Goal: Task Accomplishment & Management: Manage account settings

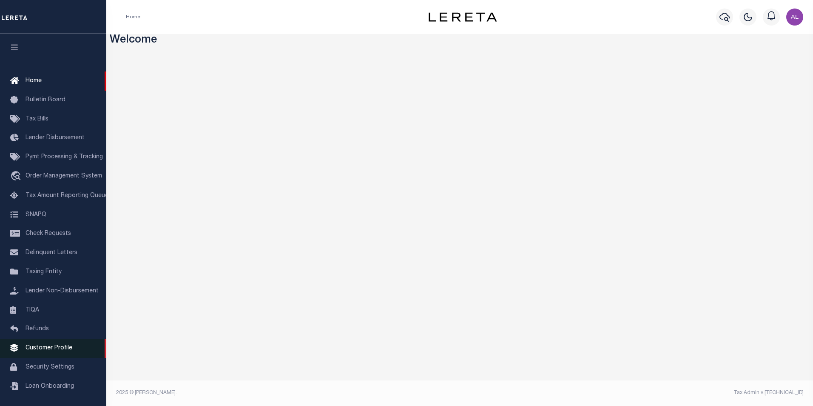
scroll to position [9, 0]
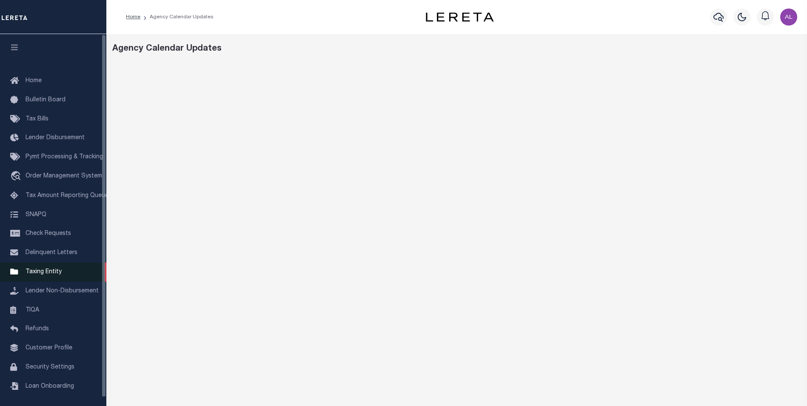
scroll to position [9, 0]
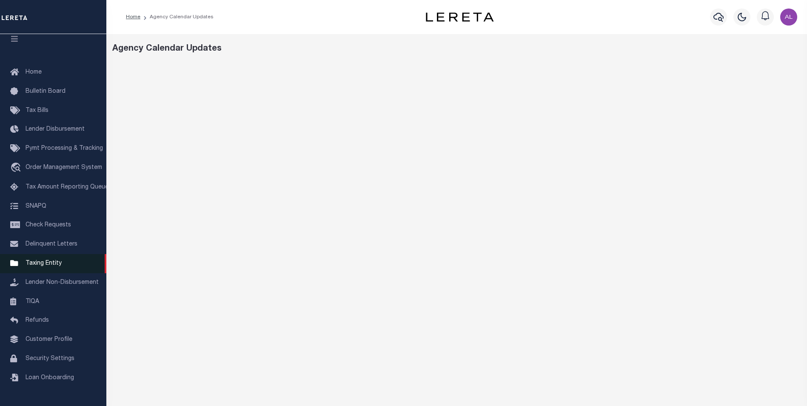
click at [51, 266] on span "Taxing Entity" at bounding box center [44, 263] width 36 height 6
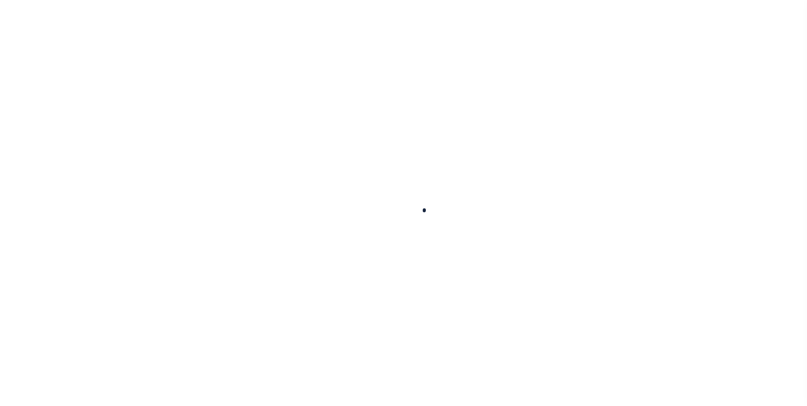
scroll to position [9, 0]
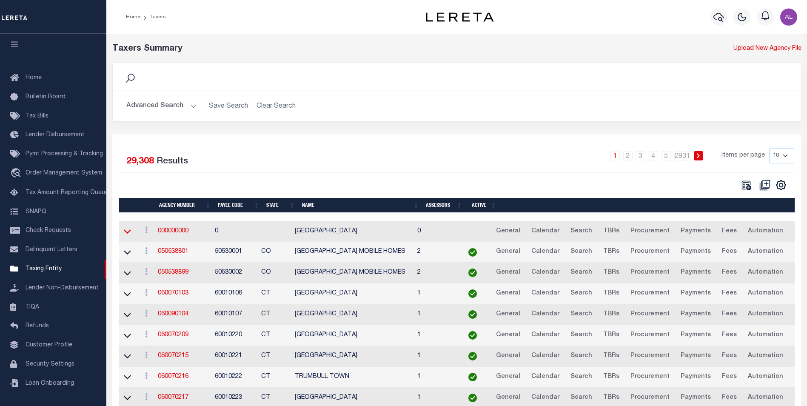
click at [129, 236] on icon at bounding box center [127, 231] width 7 height 9
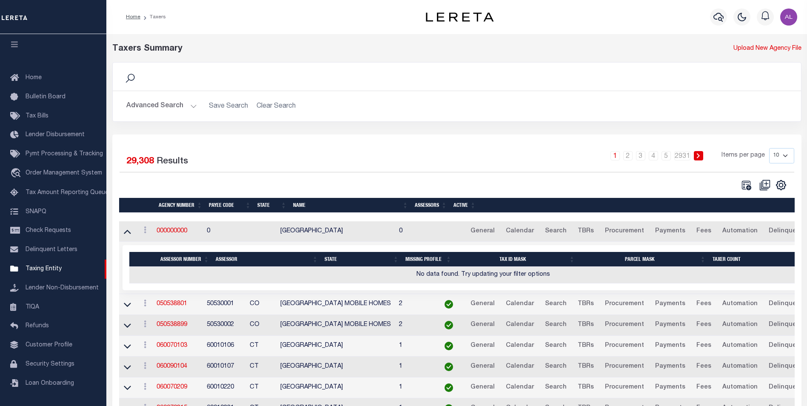
click at [129, 236] on icon at bounding box center [127, 231] width 7 height 9
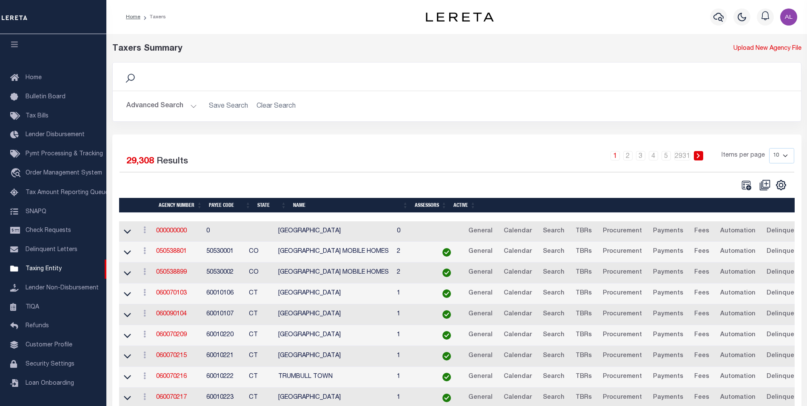
click at [126, 259] on td at bounding box center [128, 252] width 18 height 21
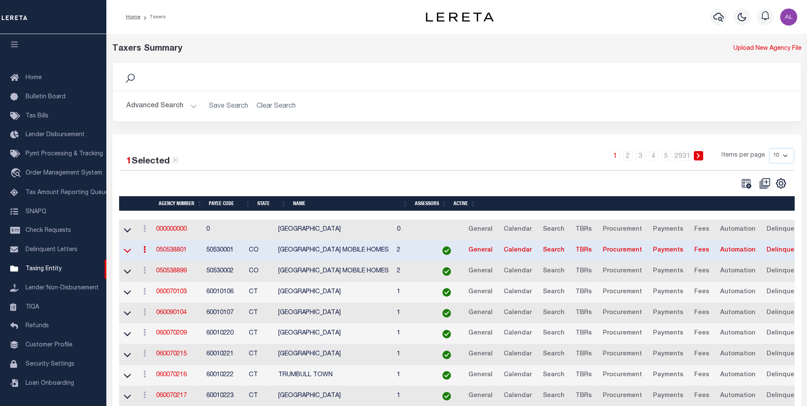
click at [126, 255] on icon at bounding box center [127, 250] width 7 height 9
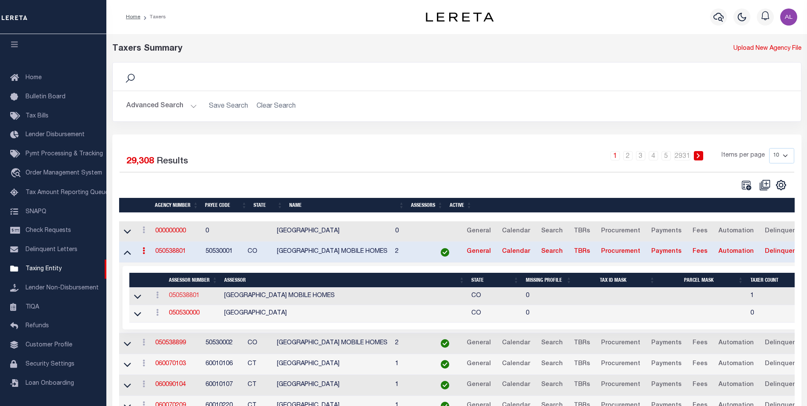
click at [191, 299] on link "050538801" at bounding box center [184, 296] width 31 height 6
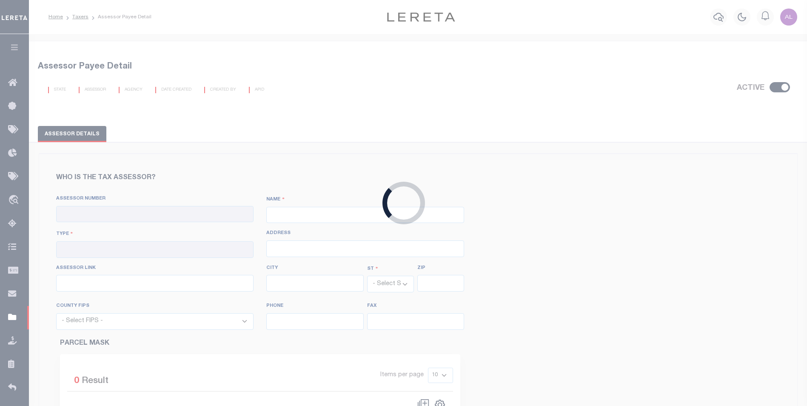
checkbox input "true"
type input "050538801"
type input "RIO GRANDE COUNTY MOBILE HOMES"
type input "92 - Interim Mobile Home"
type input "925 6th Street, Room 103"
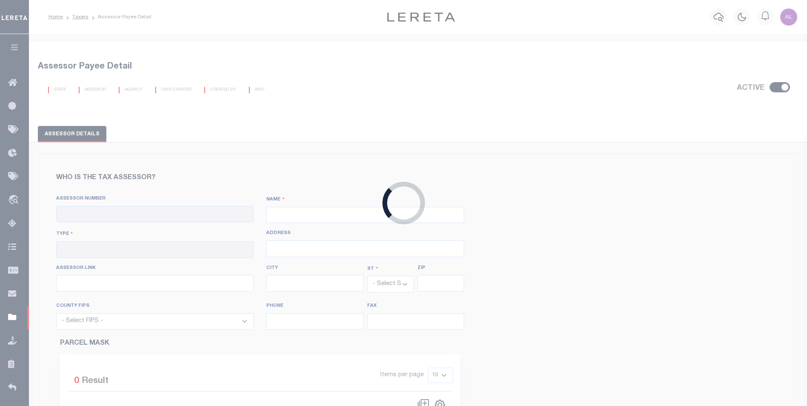
type input "http://www.co.pueblo.co.us/cgi-bin/webatrallbroker.wsc/ackatrrig.p"
type input "Del Norte"
select select "CO"
type input "81132"
select select "8105"
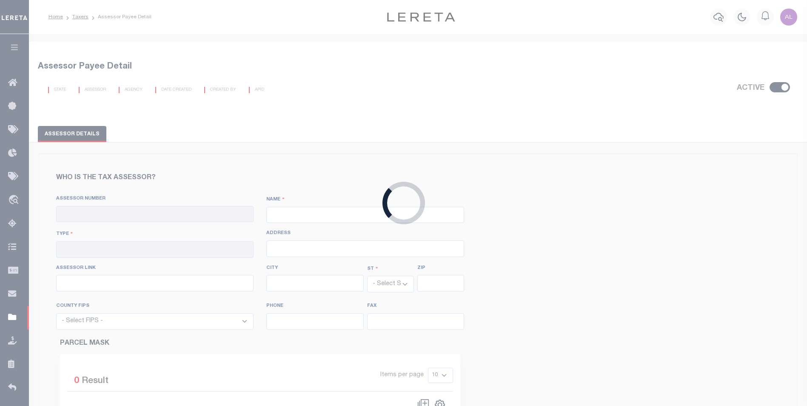
type input "719-657-2747"
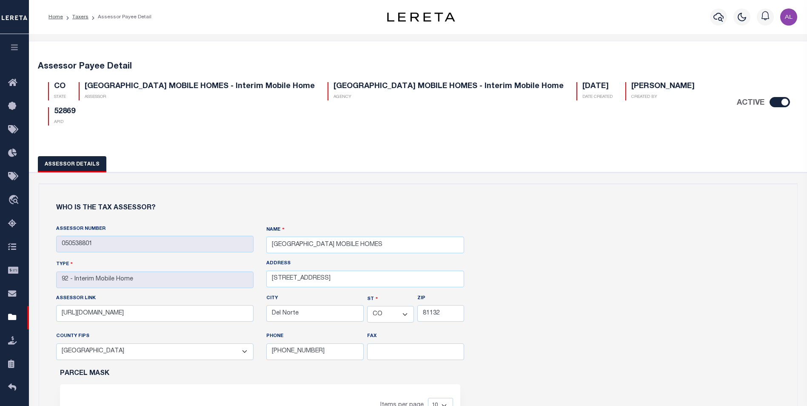
click at [777, 101] on input "ACTIVE" at bounding box center [780, 102] width 20 height 10
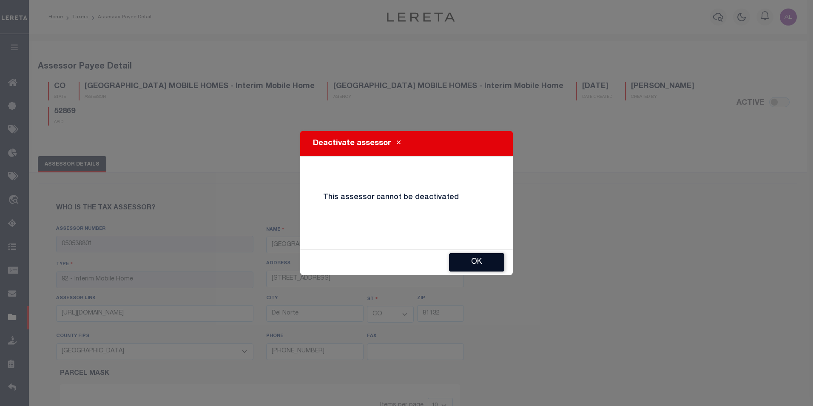
click at [468, 266] on button "OK" at bounding box center [476, 262] width 55 height 18
checkbox input "true"
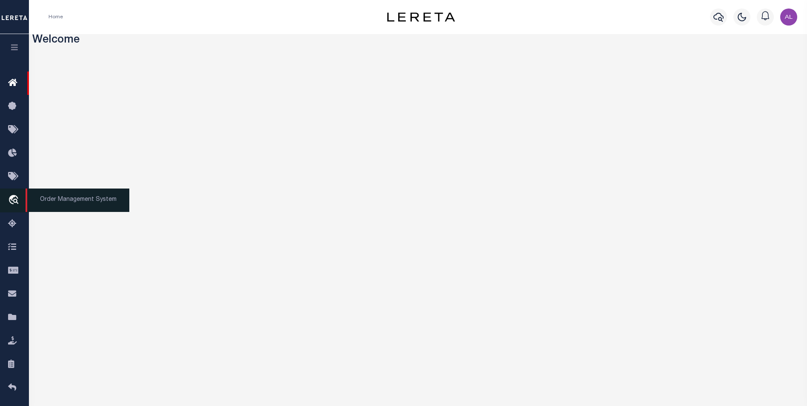
click at [13, 196] on icon "travel_explore" at bounding box center [15, 200] width 14 height 11
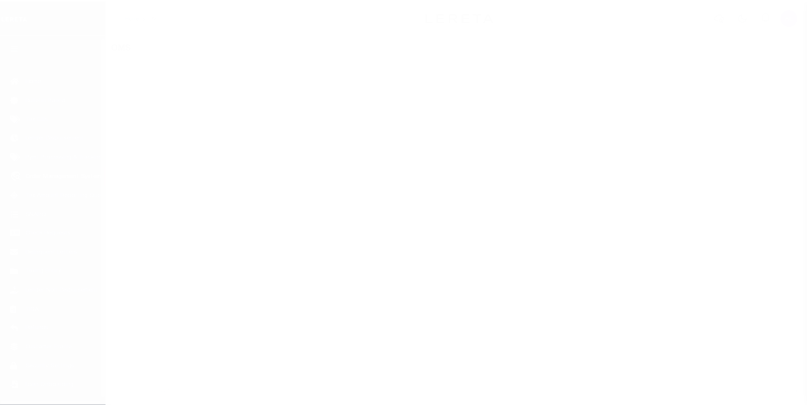
scroll to position [9, 0]
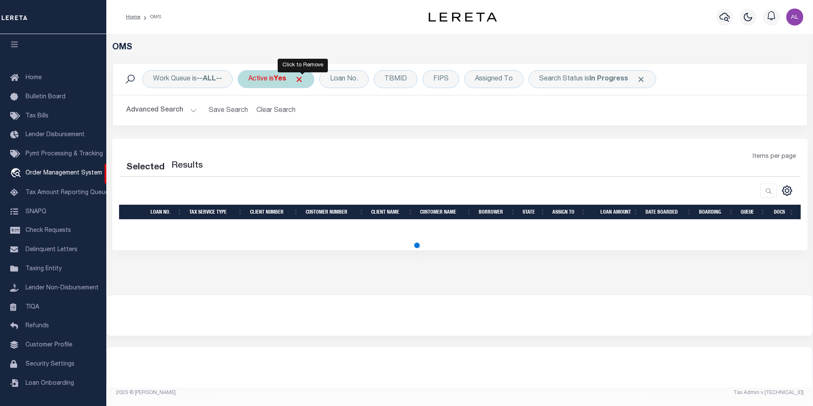
click at [304, 78] on span "Click to Remove" at bounding box center [299, 79] width 9 height 9
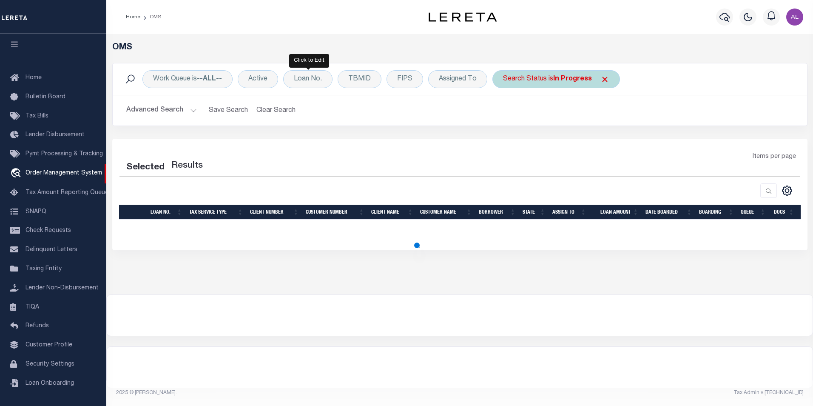
select select "200"
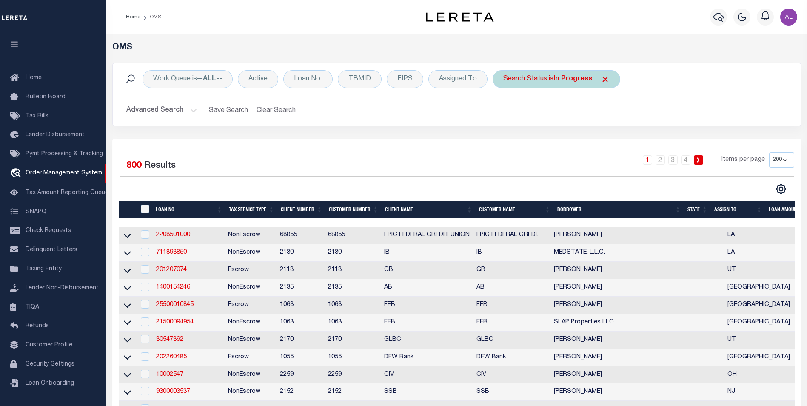
click at [605, 79] on span "Click to Remove" at bounding box center [605, 79] width 9 height 9
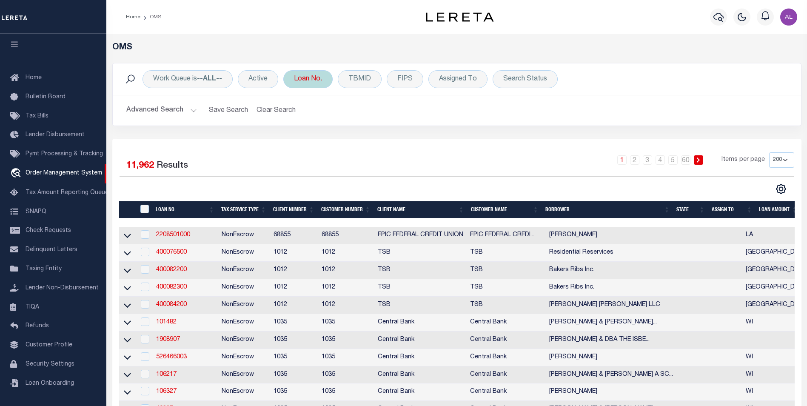
click at [302, 83] on div "Loan No." at bounding box center [307, 79] width 49 height 18
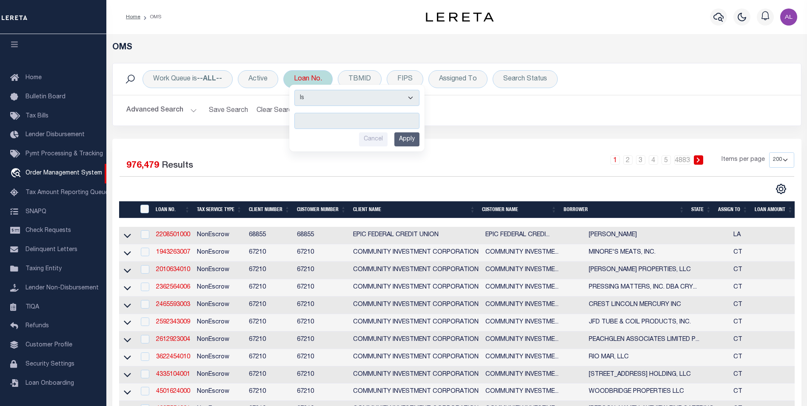
type input "ALB-336-1390"
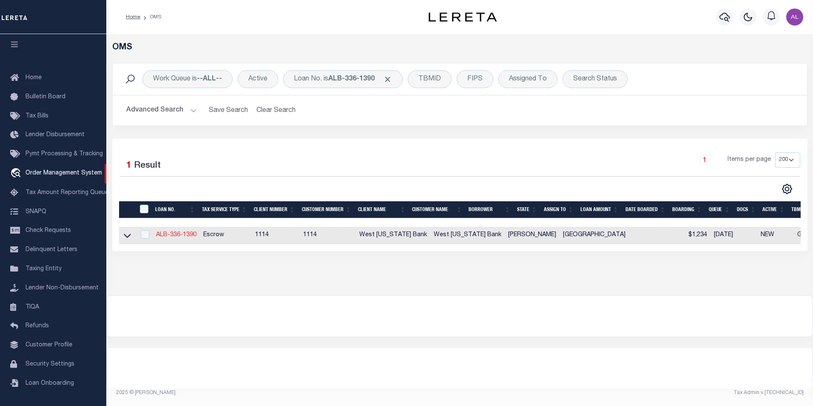
click at [183, 237] on link "ALB-336-1390" at bounding box center [176, 235] width 40 height 6
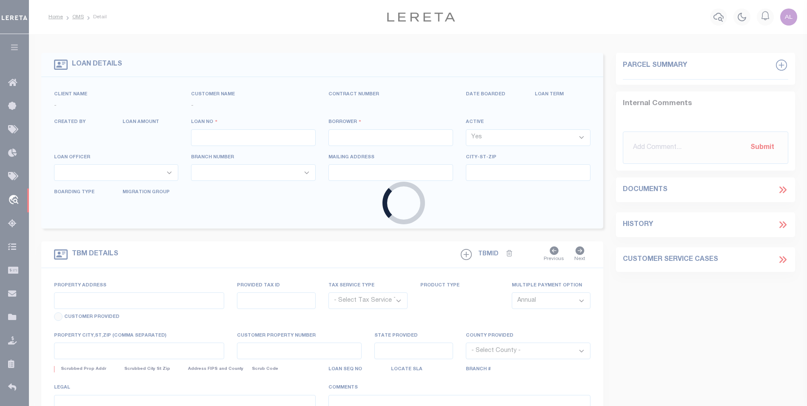
type input "ALB-336-1390"
type input "[PERSON_NAME]"
select select
type input "09/11/2025"
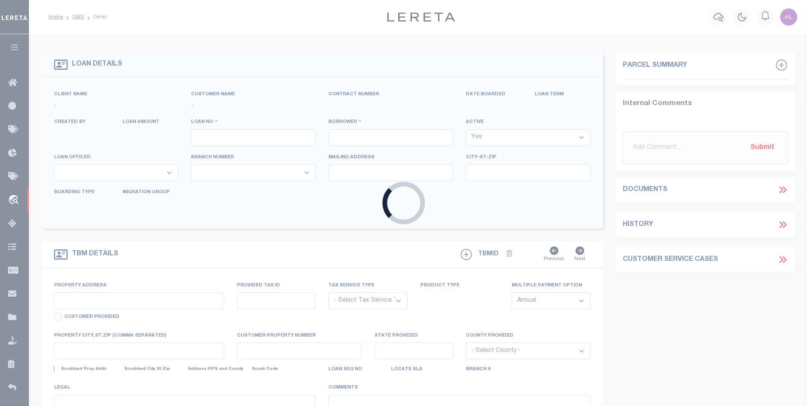
select select "10"
select select "Escrow"
type input "303 VALMAR ST"
select select
type input "KEMAH TX 77565-2028"
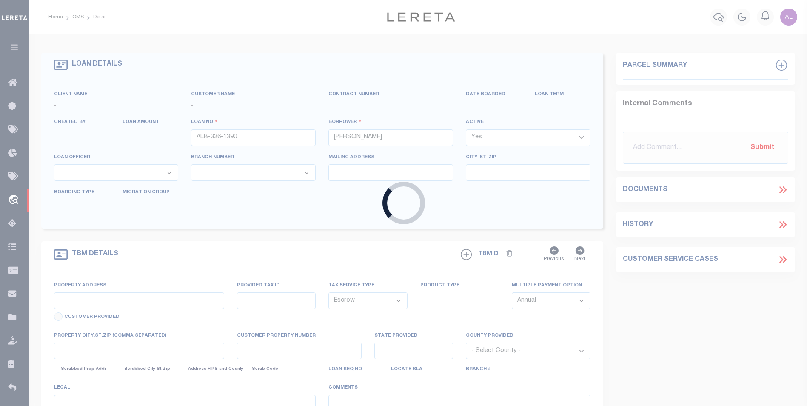
type input "[GEOGRAPHIC_DATA]"
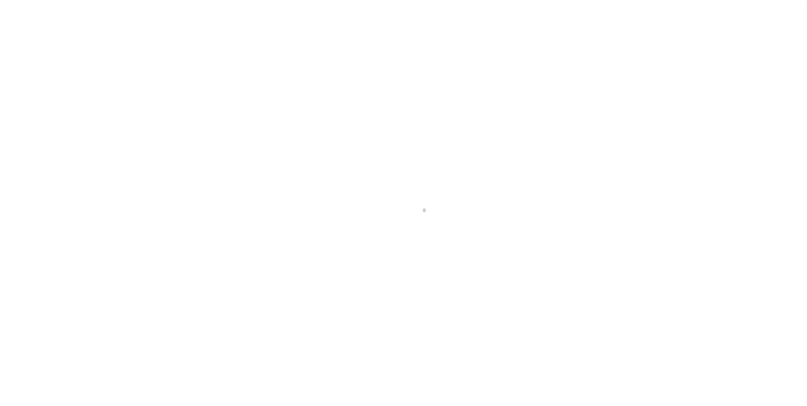
select select "10"
select select "Escrow"
type input "[STREET_ADDRESS]"
select select
type input "KEMAH TX 77565-2028"
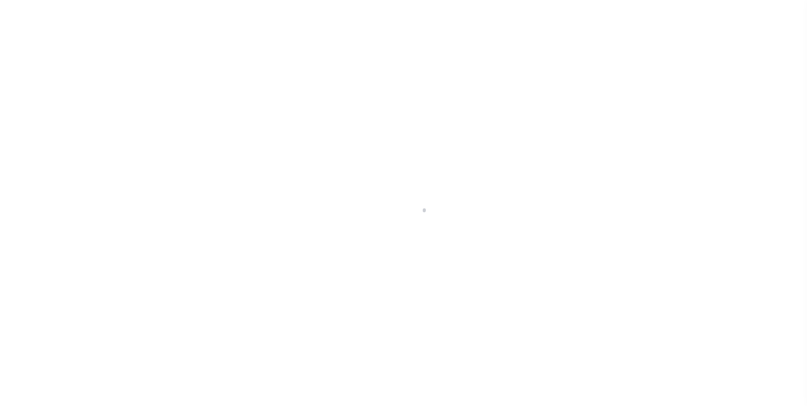
type input "TX"
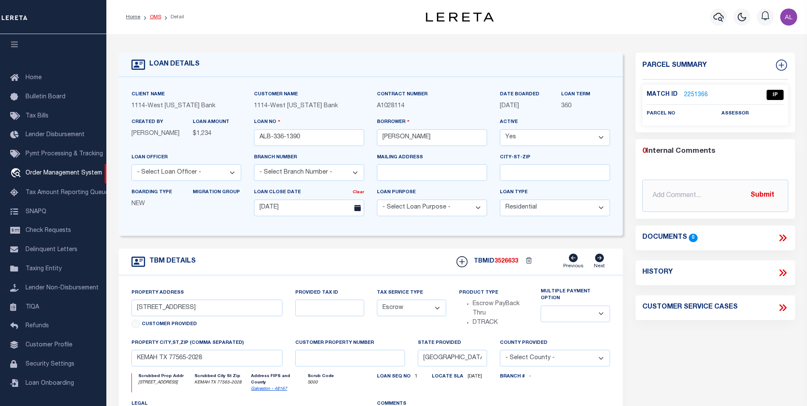
click at [157, 19] on link "OMS" at bounding box center [155, 16] width 11 height 5
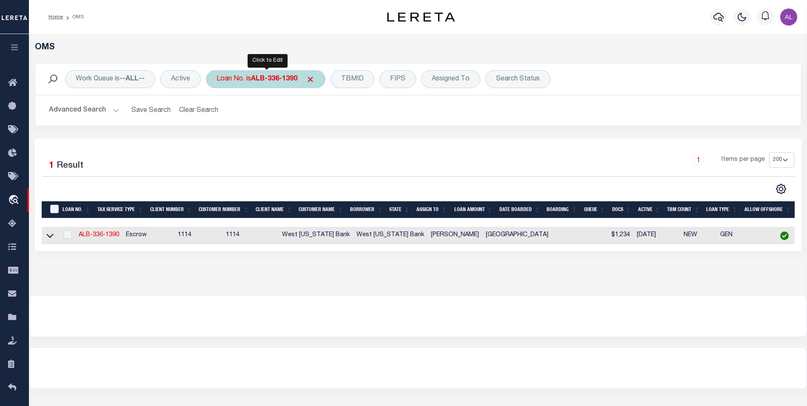
click at [275, 79] on b "ALB-336-1390" at bounding box center [274, 79] width 46 height 7
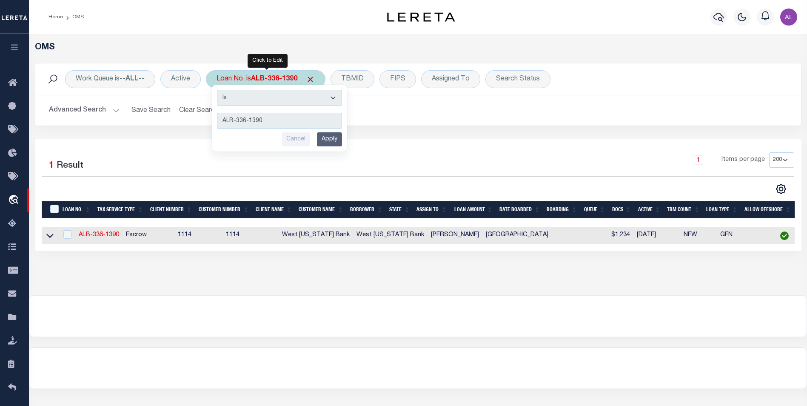
type input "ALB-744-5825"
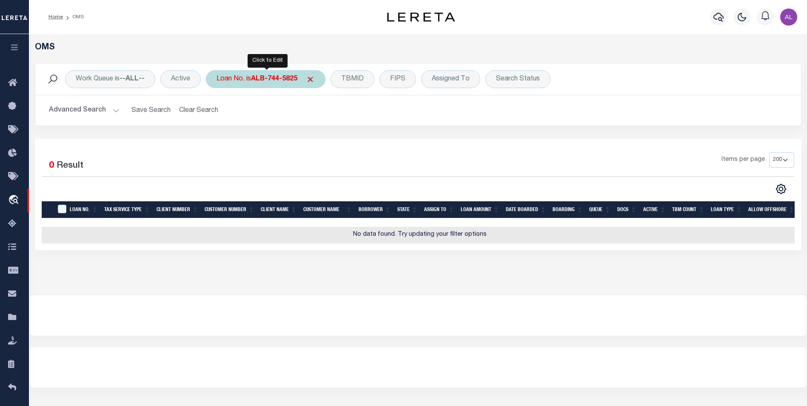
click at [258, 82] on b "ALB-744-5825" at bounding box center [274, 79] width 46 height 7
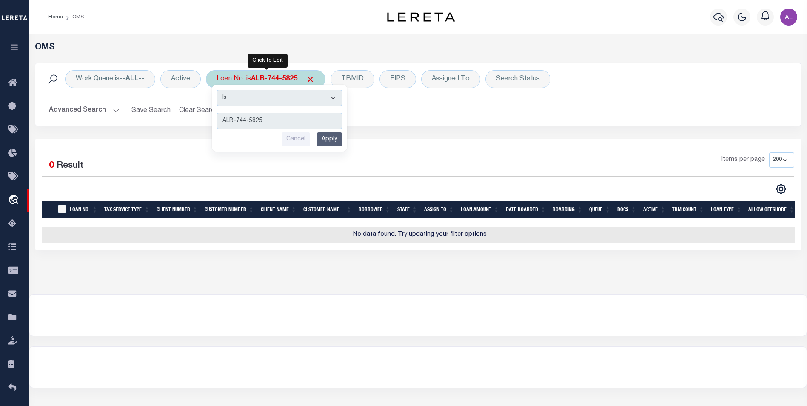
click at [334, 141] on input "Apply" at bounding box center [329, 139] width 25 height 14
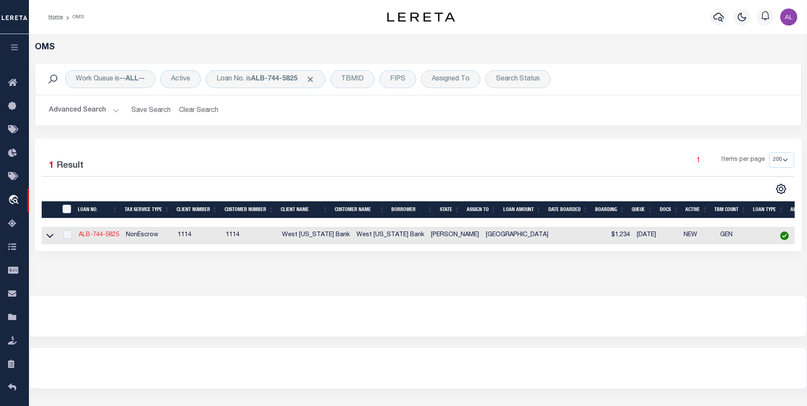
click at [111, 234] on link "ALB-744-5825" at bounding box center [99, 235] width 40 height 6
type input "ALB-744-5825"
select select "NonEscrow"
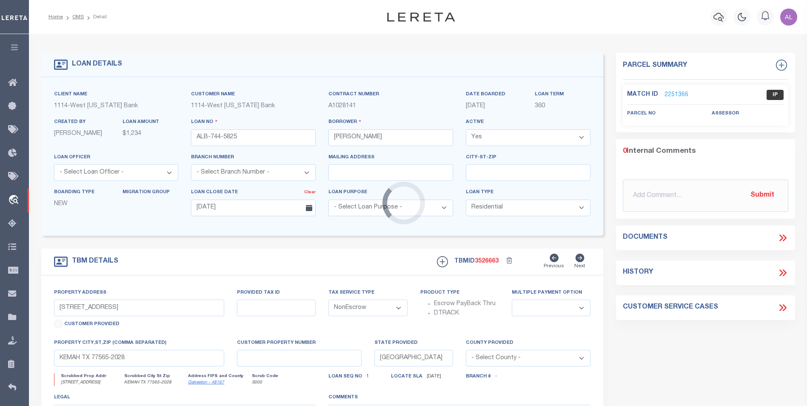
type input "629 BLACK BEAR LN"
select select
type input "[GEOGRAPHIC_DATA]-8013"
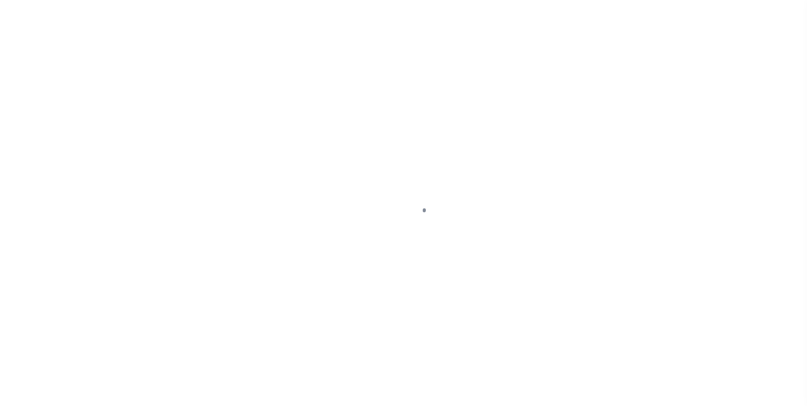
type input "ALB-744-5825"
type input "[PERSON_NAME]"
select select
type input "[DATE]"
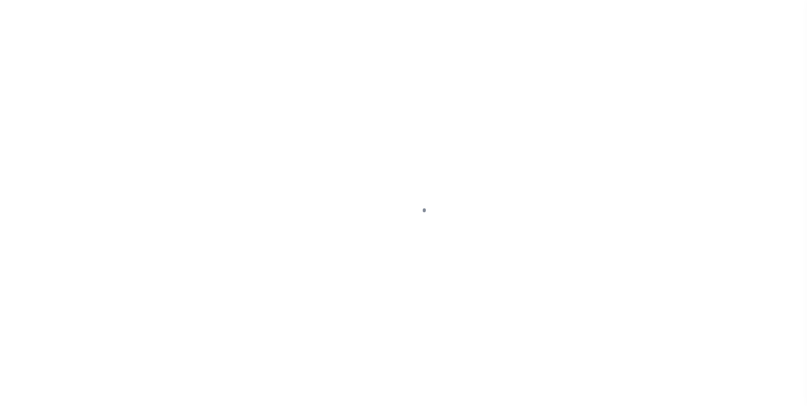
select select "10"
select select "NonEscrow"
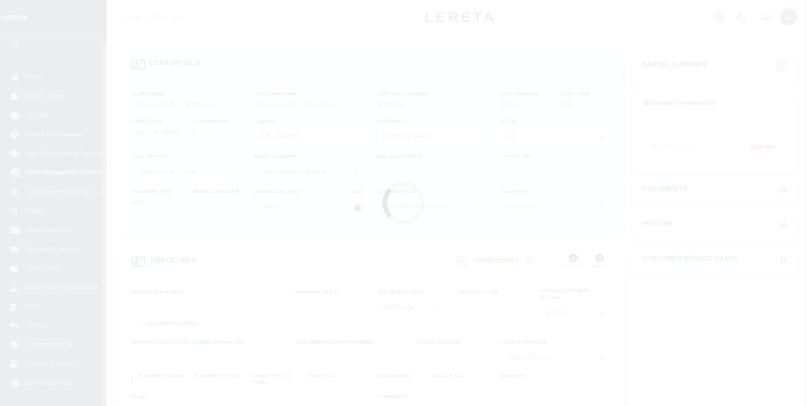
scroll to position [9, 0]
type input "629 BLACK BEAR LN"
select select
type input "[GEOGRAPHIC_DATA]-8013"
type input "[GEOGRAPHIC_DATA]"
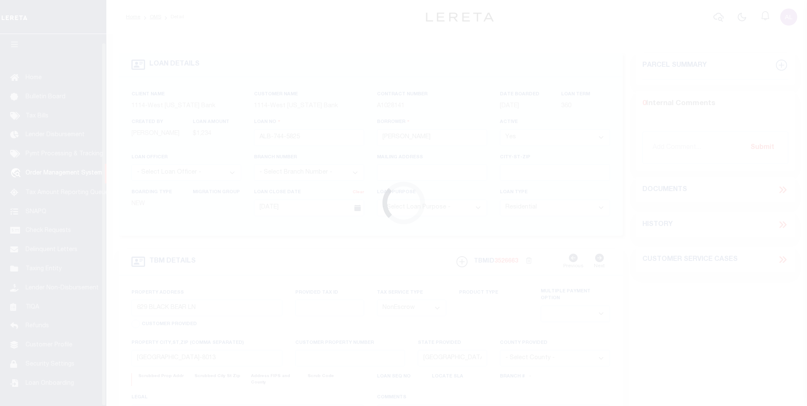
select select
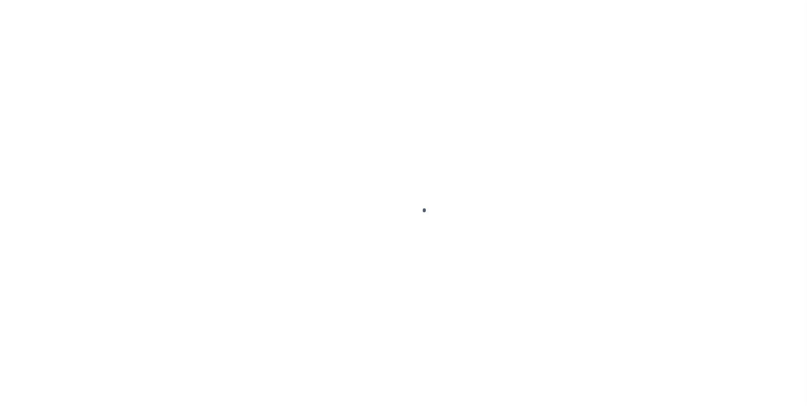
select select "10"
select select "NonEscrow"
type input "629 BLACK BEAR LN"
select select
type input "[GEOGRAPHIC_DATA]-8013"
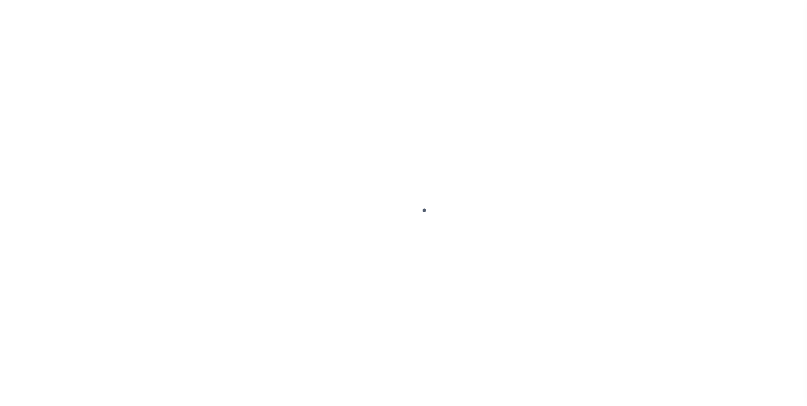
type input "[GEOGRAPHIC_DATA]"
select select
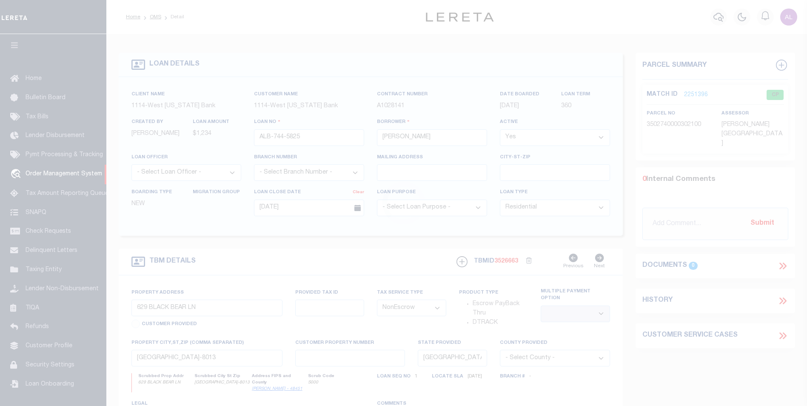
scroll to position [9, 0]
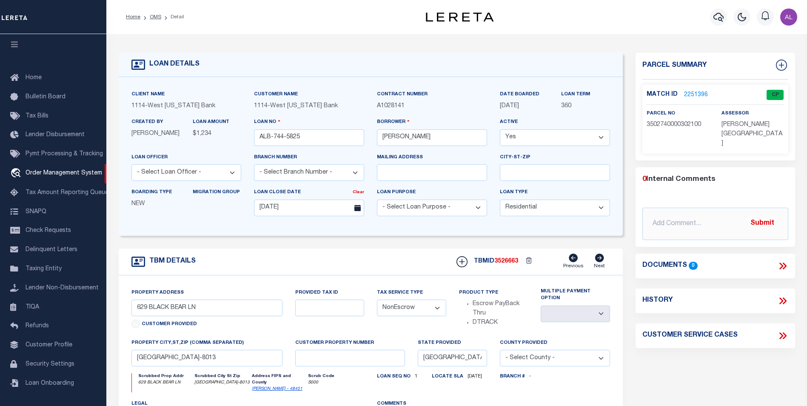
click at [697, 91] on link "2251396" at bounding box center [696, 95] width 24 height 9
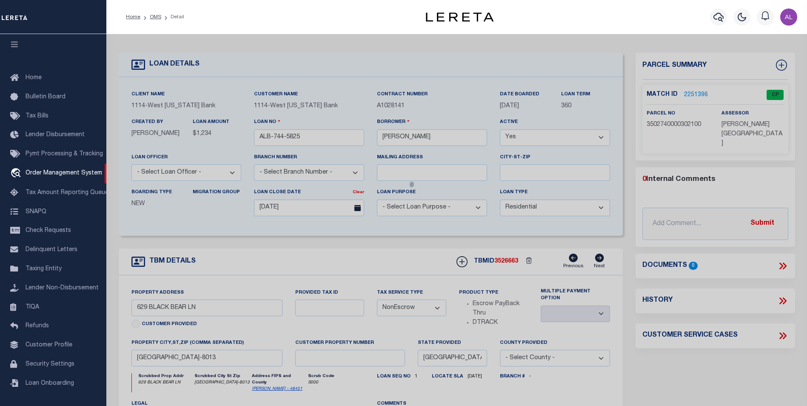
checkbox input "false"
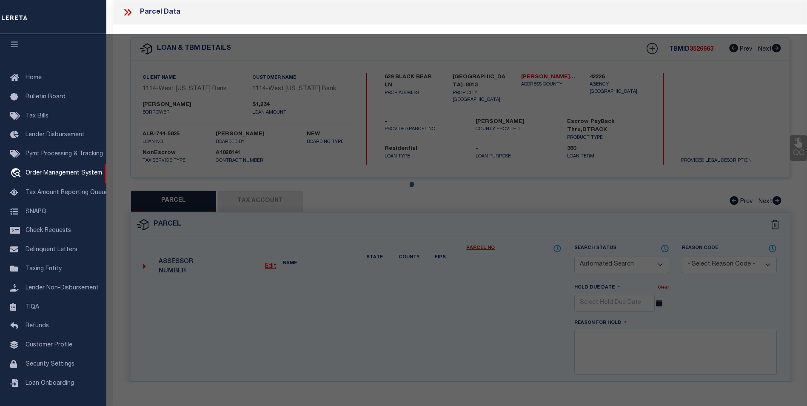
select select "CP"
type input "SMITH,BERNICE H"
select select "ATL"
select select "ADD"
type input "629 BLACK BEAR LN"
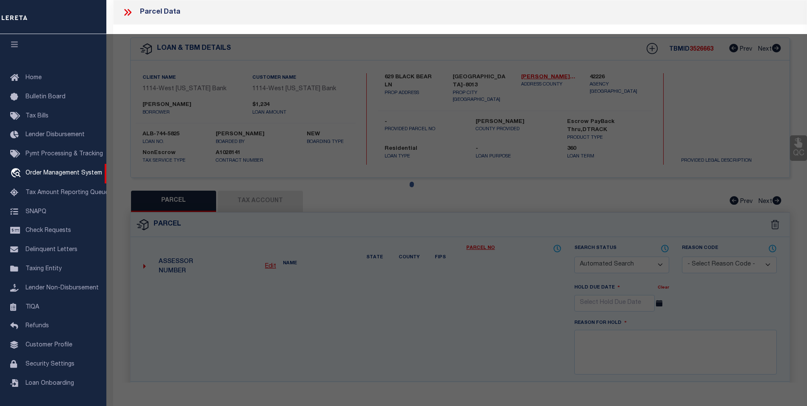
checkbox input "false"
type input "SAN ANGELO, TX 76901"
type textarea "ACRES: 3.000 BLK: 3 SUBD: NORTHWOOD ESTATES TRACT 20 BEING 3.0000 ACRES REPLAT …"
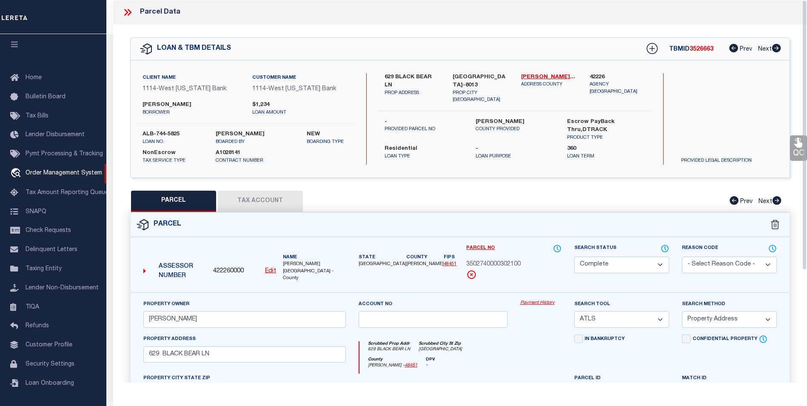
click at [535, 299] on link "Payment History" at bounding box center [540, 302] width 41 height 7
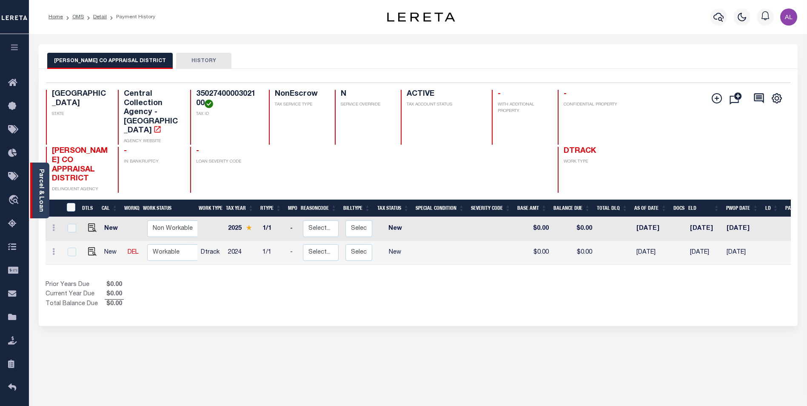
click at [33, 185] on div "Parcel & Loan" at bounding box center [39, 191] width 19 height 56
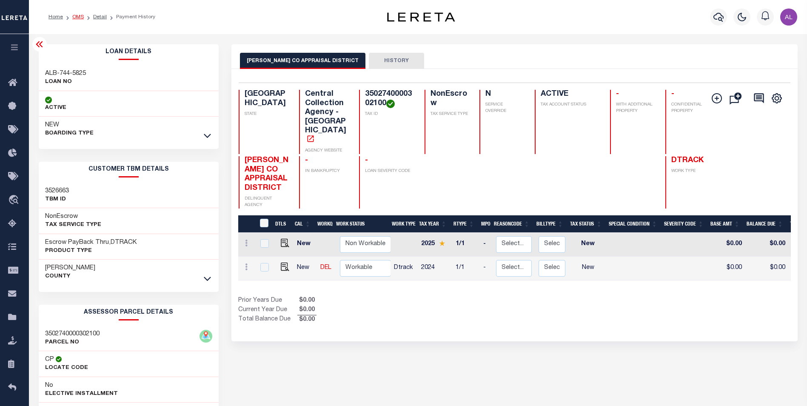
click at [78, 17] on link "OMS" at bounding box center [77, 16] width 11 height 5
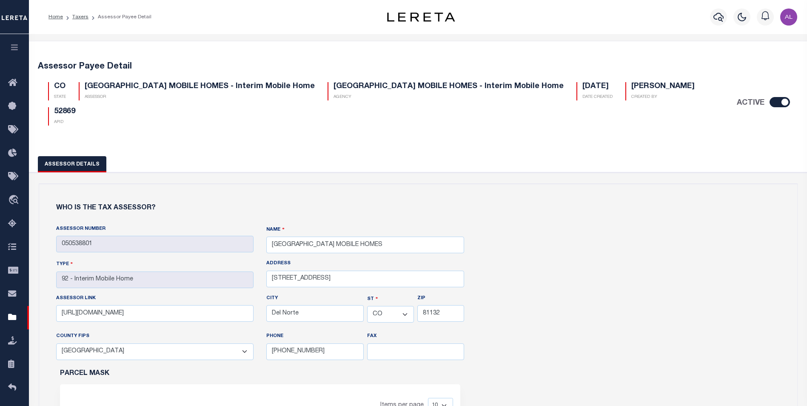
select select "CO"
select select "8105"
click at [776, 104] on input "ACTIVE" at bounding box center [780, 102] width 20 height 10
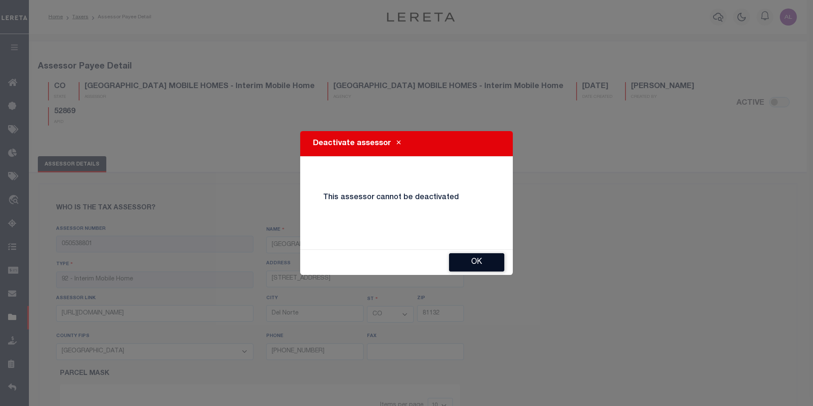
click at [474, 260] on button "OK" at bounding box center [476, 262] width 55 height 18
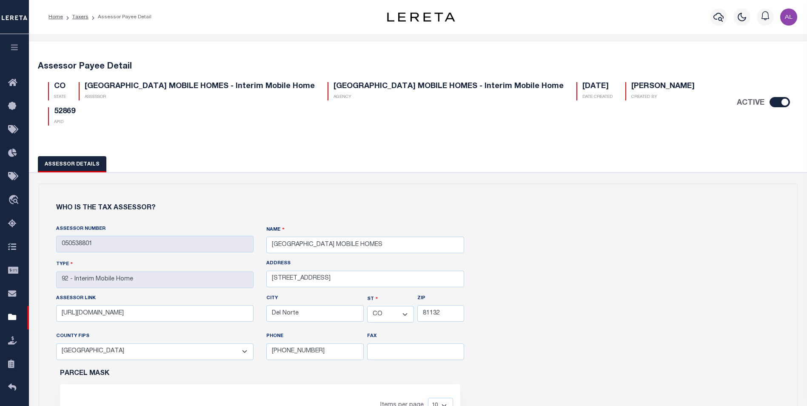
click at [781, 103] on input "ACTIVE" at bounding box center [780, 102] width 20 height 10
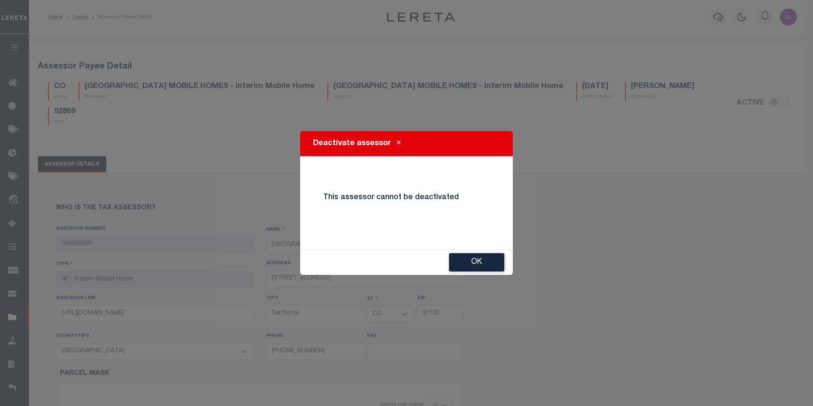
click at [533, 177] on div "Deactivate assessor This assessor cannot be deactivated OK" at bounding box center [406, 203] width 813 height 406
click at [479, 266] on button "OK" at bounding box center [476, 262] width 55 height 18
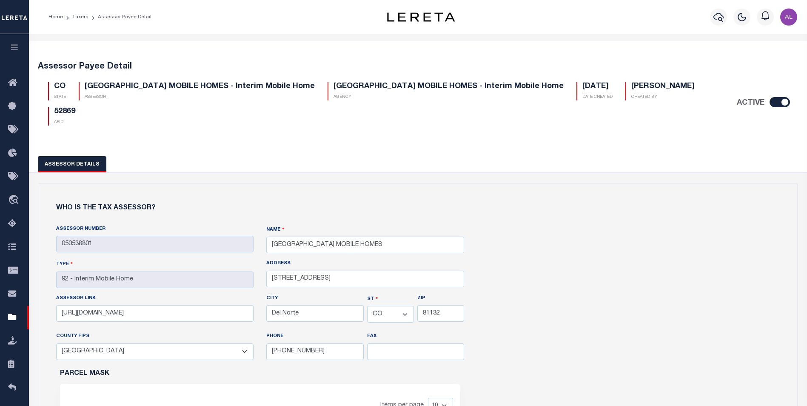
click at [778, 103] on input "ACTIVE" at bounding box center [780, 102] width 20 height 10
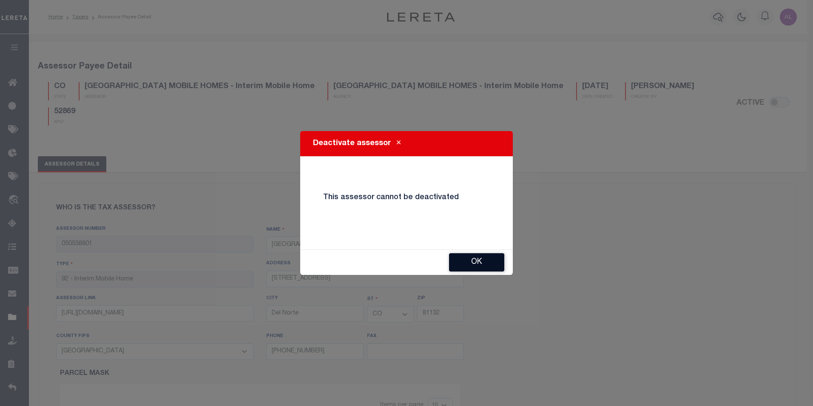
click at [482, 263] on button "OK" at bounding box center [476, 262] width 55 height 18
checkbox input "true"
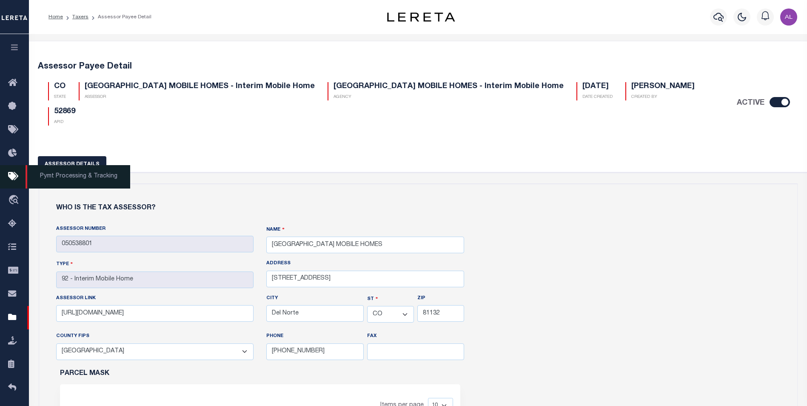
click at [16, 179] on icon at bounding box center [15, 176] width 14 height 11
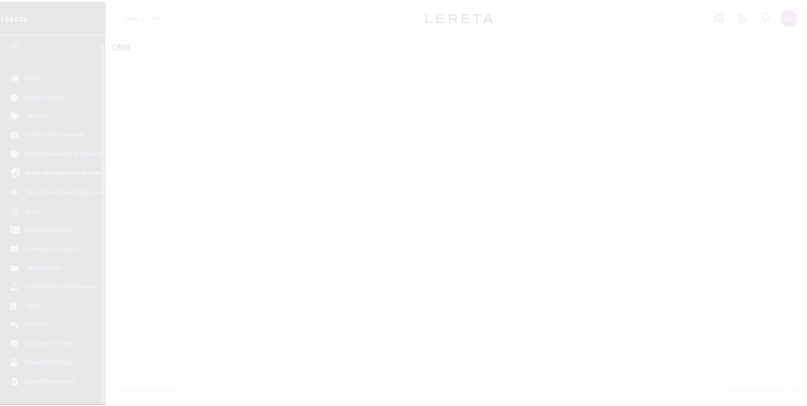
scroll to position [9, 0]
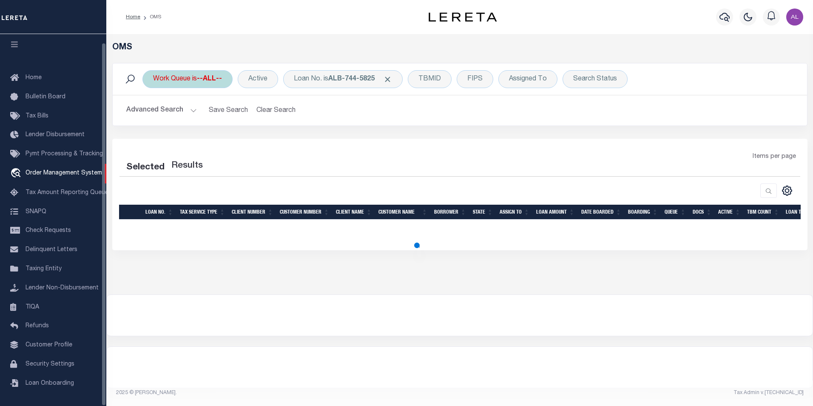
select select "200"
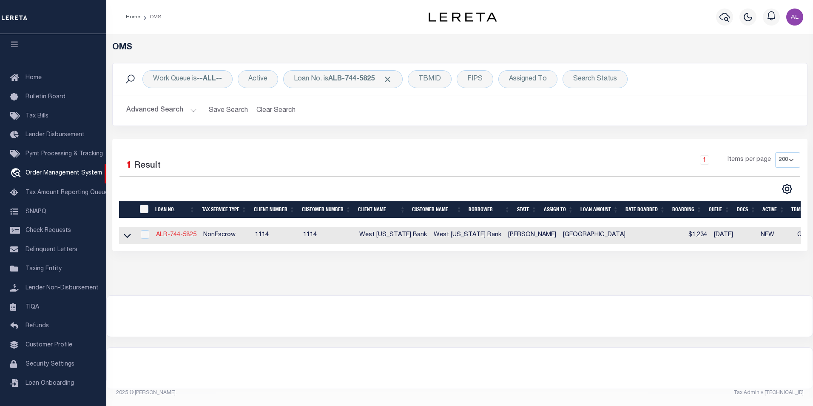
click at [178, 237] on link "ALB-744-5825" at bounding box center [176, 235] width 40 height 6
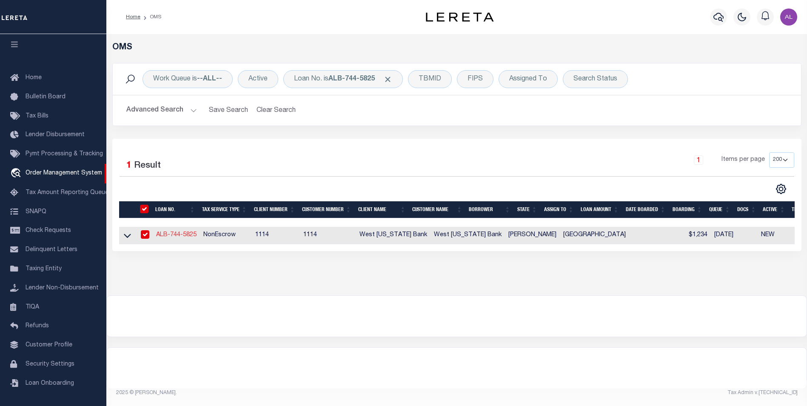
type input "ALB-744-5825"
type input "alberto estrada"
select select
type input "09/11/2025"
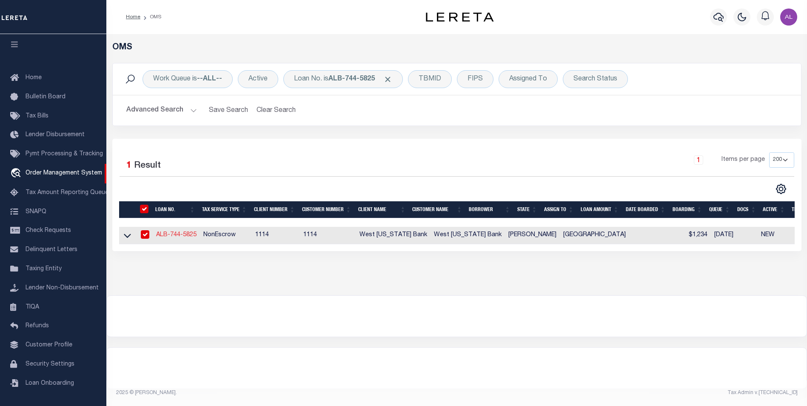
select select "10"
select select "NonEscrow"
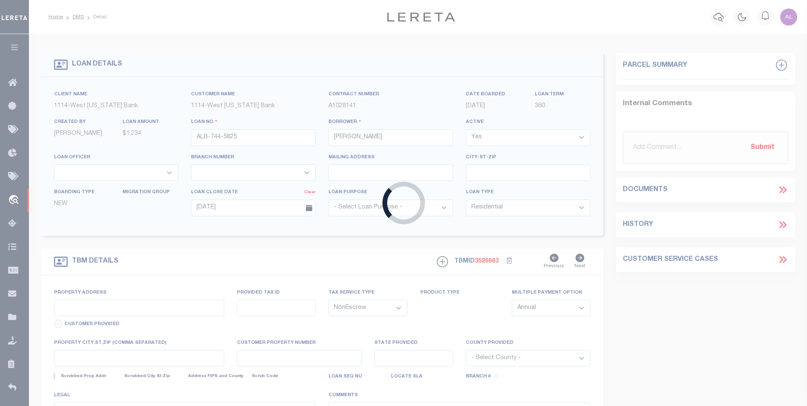
type input "629 BLACK BEAR LN"
select select
type input "SAN ANGELO TX 76901-8013"
type input "[GEOGRAPHIC_DATA]"
select select
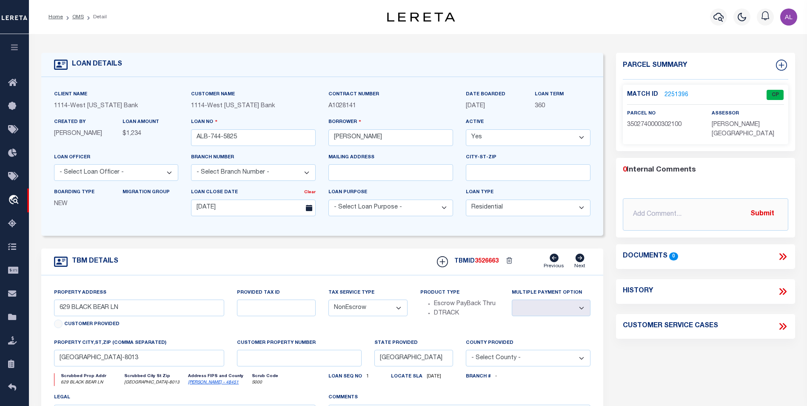
click at [485, 108] on span "[DATE]" at bounding box center [475, 106] width 19 height 6
click at [485, 108] on span "09/12/2025" at bounding box center [475, 106] width 19 height 6
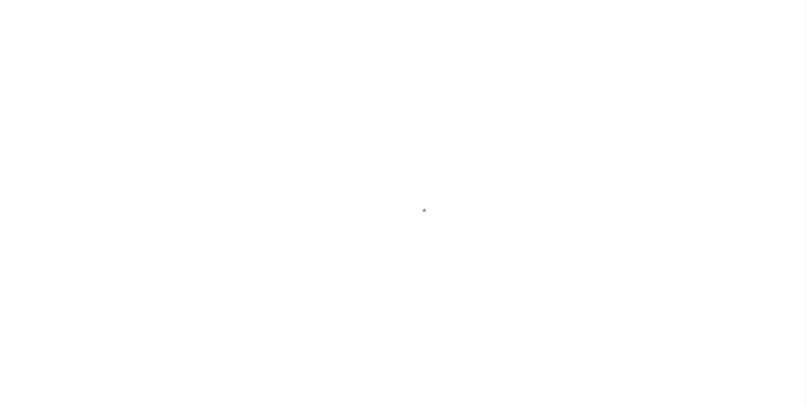
type input "ALB-744-5825"
type input "[PERSON_NAME]"
select select
type input "[DATE]"
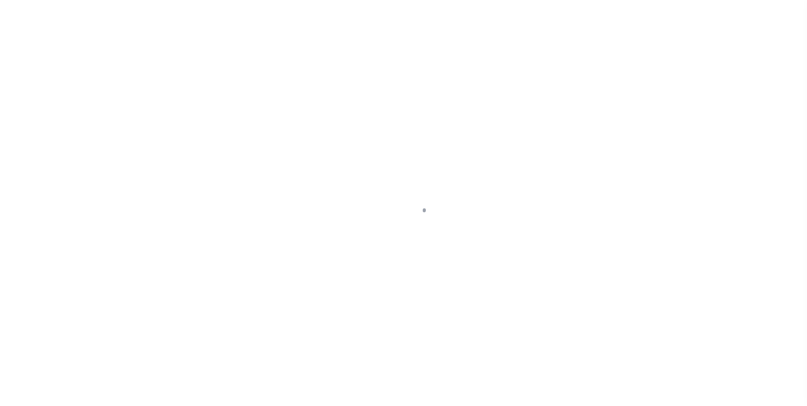
select select "10"
select select "NonEscrow"
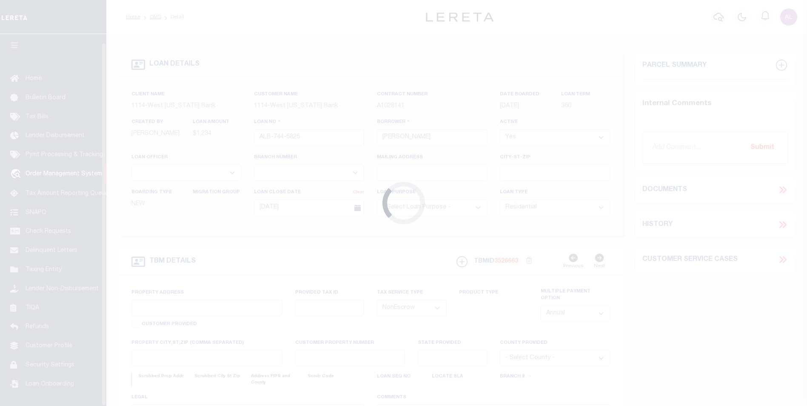
scroll to position [9, 0]
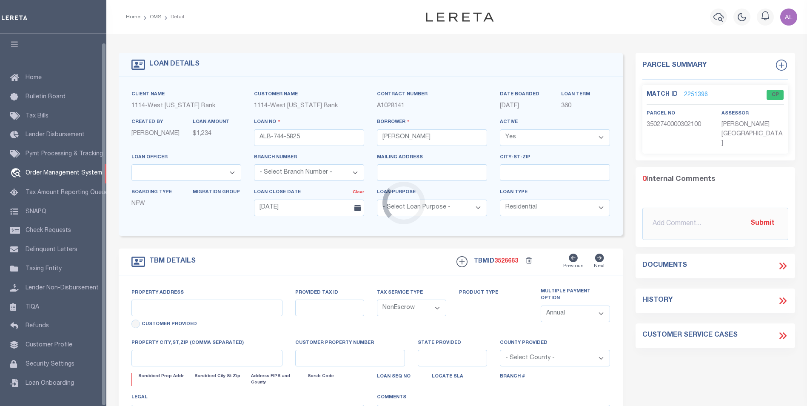
type input "629 BLACK BEAR LN"
select select
type input "[GEOGRAPHIC_DATA]-8013"
type input "[GEOGRAPHIC_DATA]"
select select
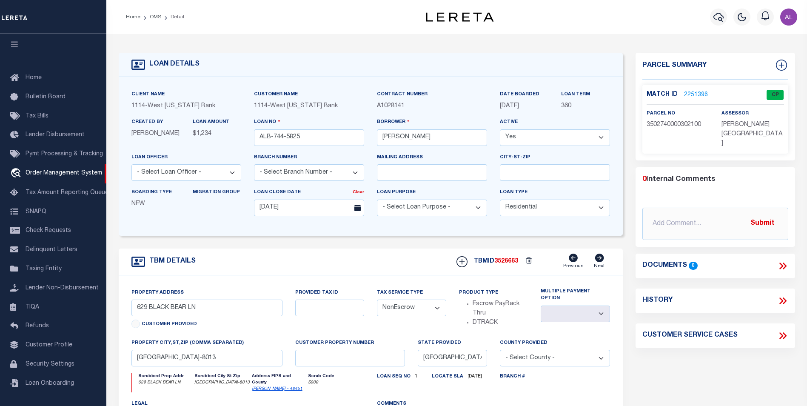
click at [513, 108] on span "[DATE]" at bounding box center [509, 106] width 19 height 6
click at [688, 91] on link "2251396" at bounding box center [696, 95] width 24 height 9
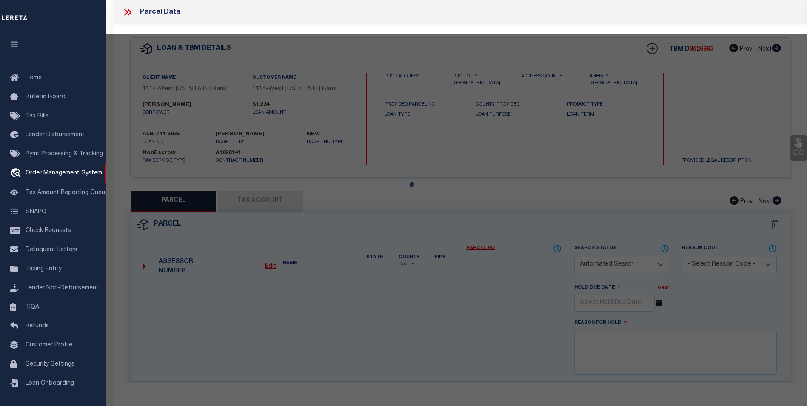
checkbox input "false"
select select "CP"
type input "SMITH,BERNICE H"
select select "ATL"
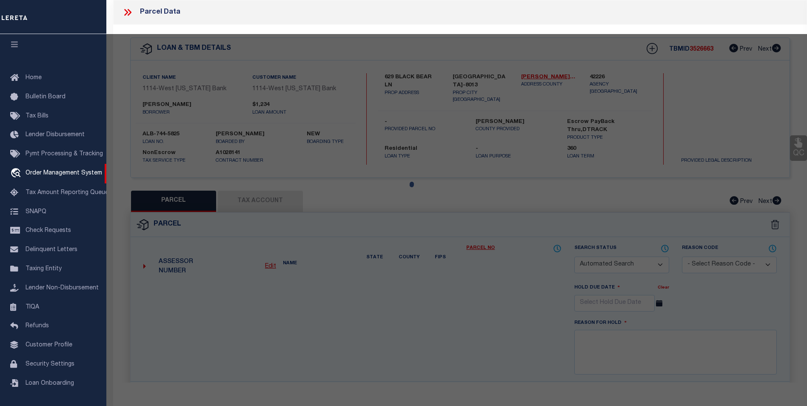
select select "ADD"
type input "629 BLACK BEAR LN"
checkbox input "false"
type input "SAN ANGELO, TX 76901"
type textarea "ACRES: 3.000 BLK: 3 SUBD: NORTHWOOD ESTATES TRACT 20 BEING 3.0000 ACRES REPLAT …"
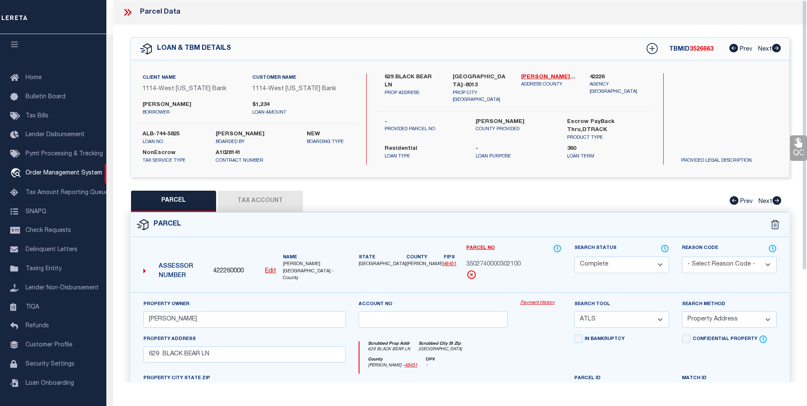
click at [253, 203] on button "Tax Account" at bounding box center [260, 201] width 85 height 21
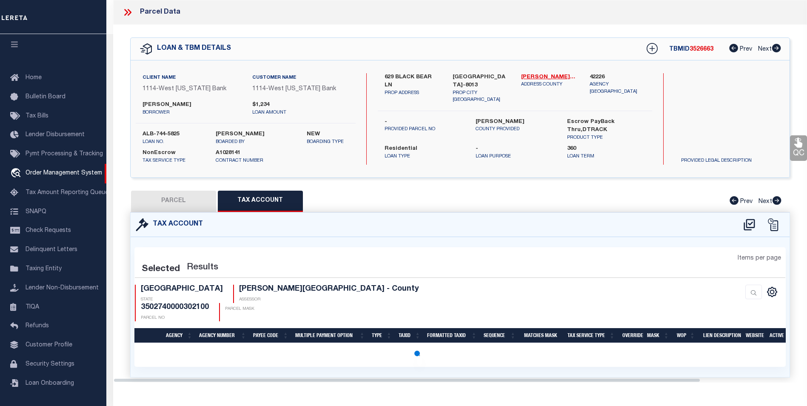
select select "100"
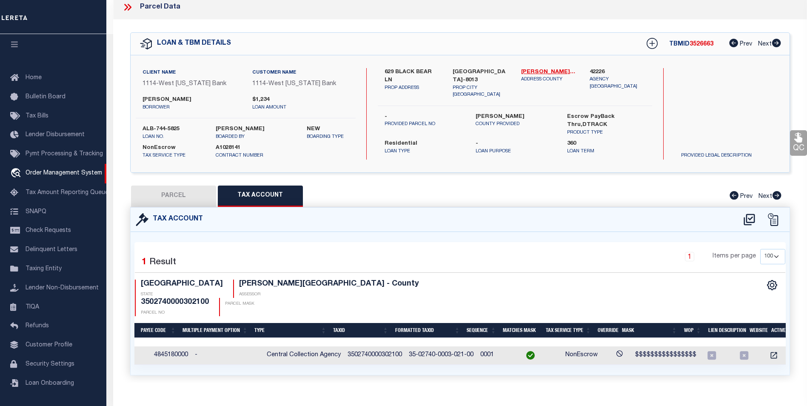
scroll to position [0, 0]
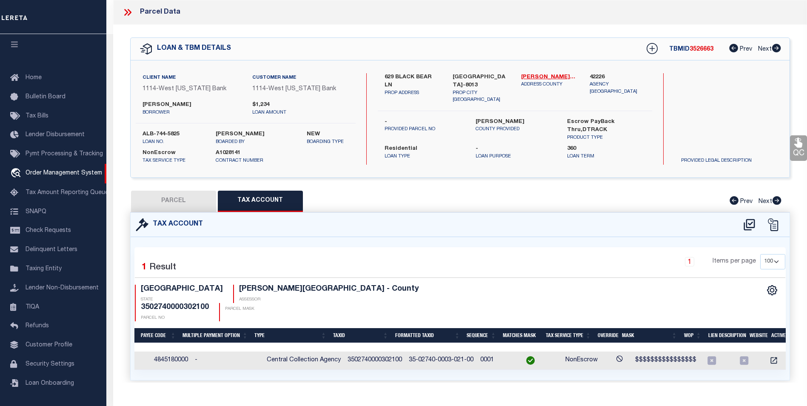
click at [163, 194] on button "PARCEL" at bounding box center [173, 201] width 85 height 21
select select "AS"
select select
checkbox input "false"
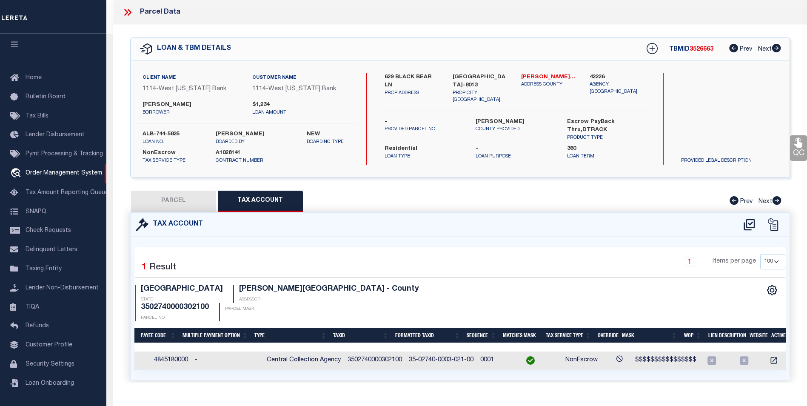
checkbox input "false"
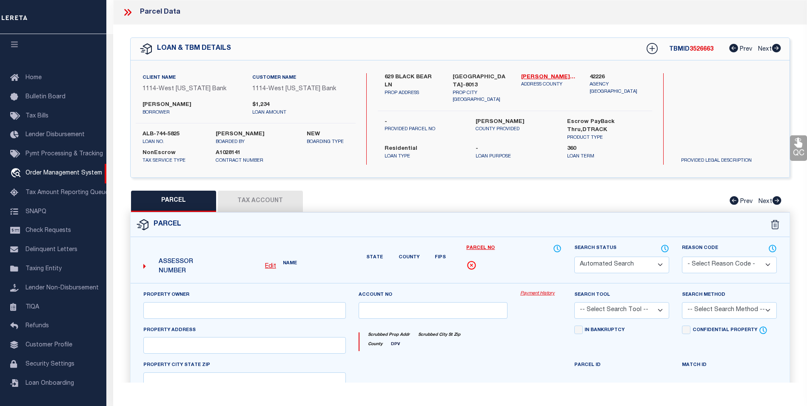
select select "CP"
type input "SMITH,BERNICE H"
select select "ATL"
select select "ADD"
type input "629 BLACK BEAR LN"
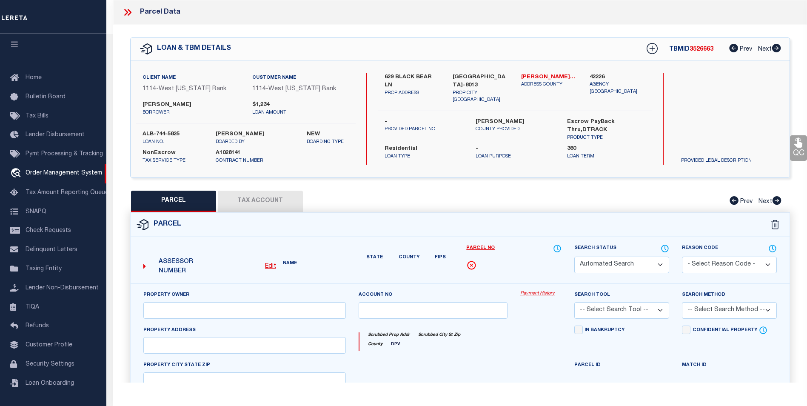
checkbox input "false"
type input "SAN ANGELO, TX 76901"
type textarea "ACRES: 3.000 BLK: 3 SUBD: NORTHWOOD ESTATES TRACT 20 BEING 3.0000 ACRES REPLAT …"
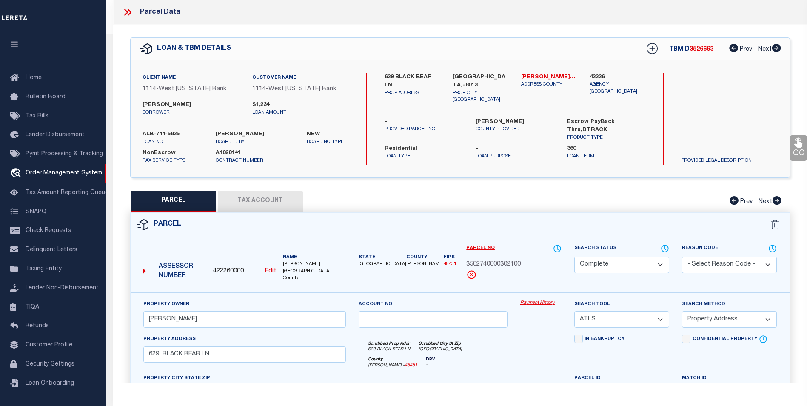
click at [534, 299] on link "Payment History" at bounding box center [540, 302] width 41 height 7
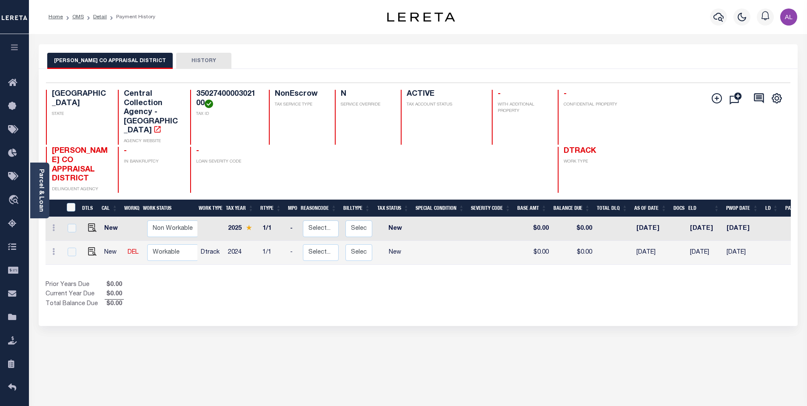
click at [187, 63] on button "HISTORY" at bounding box center [203, 61] width 55 height 16
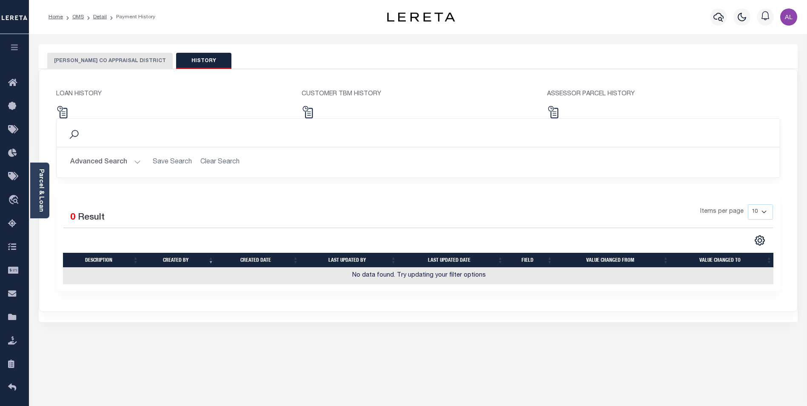
click at [123, 60] on button "[PERSON_NAME] CO APPRAISAL DISTRICT" at bounding box center [109, 61] width 125 height 16
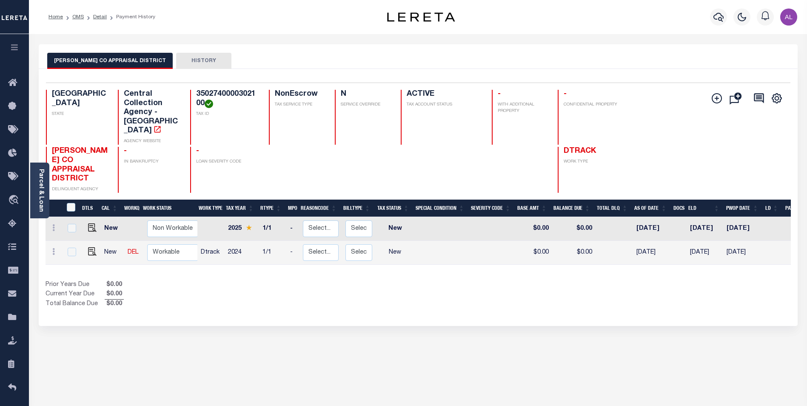
click at [217, 217] on td at bounding box center [210, 229] width 27 height 24
checkbox input "true"
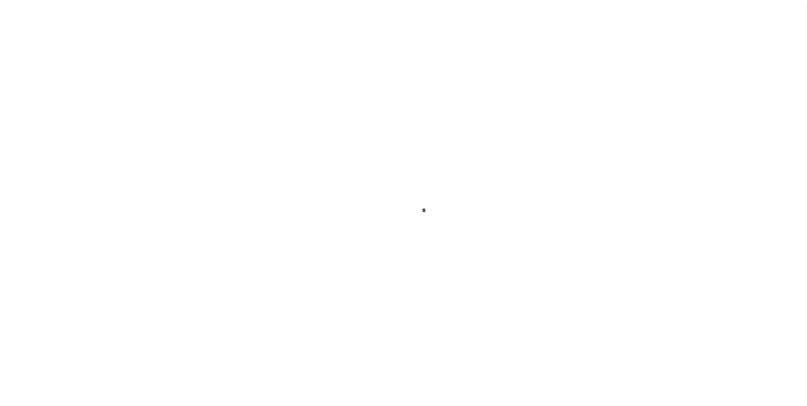
scroll to position [9, 0]
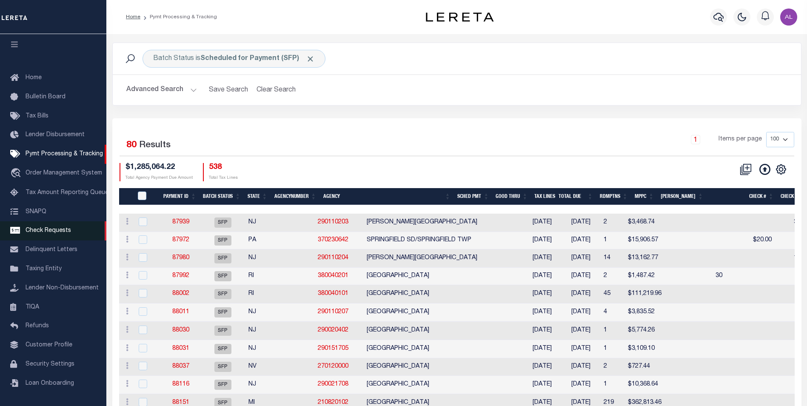
click at [53, 232] on link "Check Requests" at bounding box center [53, 230] width 106 height 19
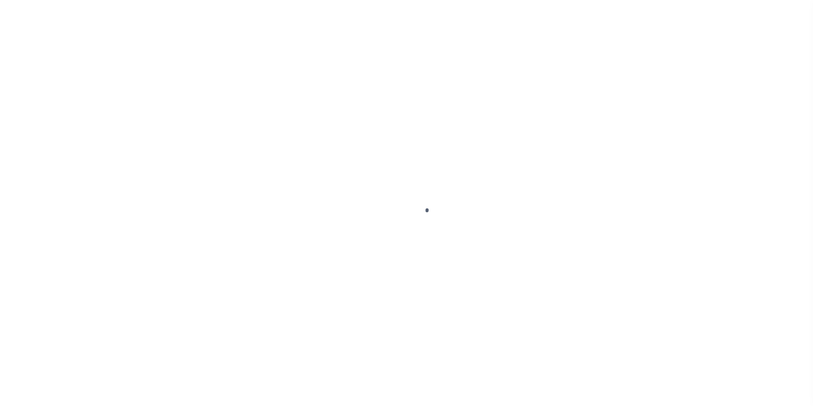
scroll to position [9, 0]
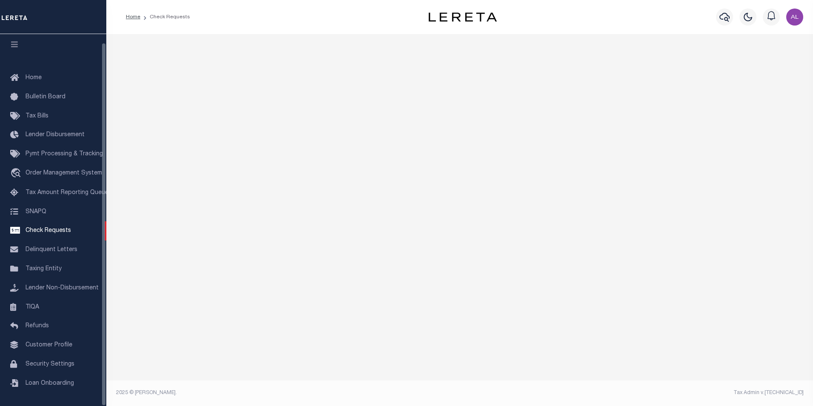
select select "50"
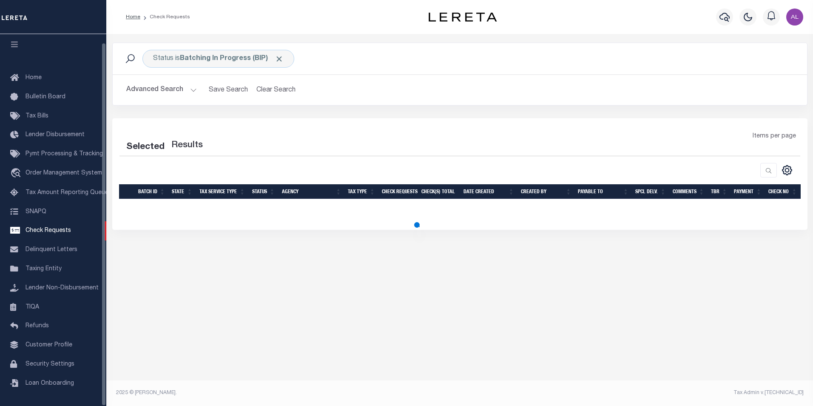
select select "50"
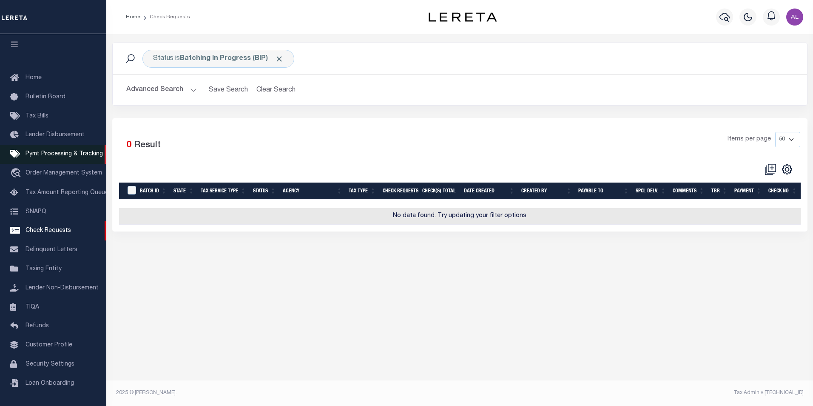
click at [65, 152] on span "Pymt Processing & Tracking" at bounding box center [64, 154] width 77 height 6
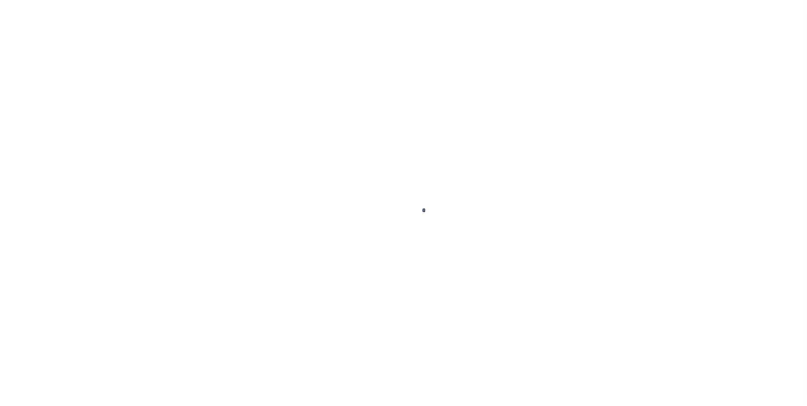
scroll to position [9, 0]
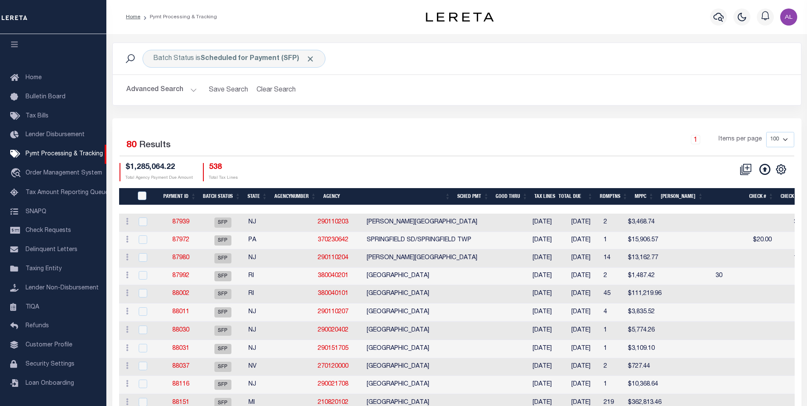
click at [313, 194] on th "AgencyNumber" at bounding box center [295, 196] width 49 height 17
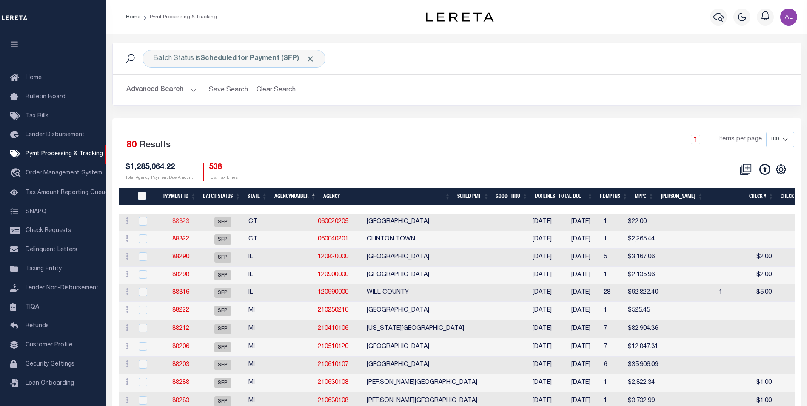
click at [183, 222] on link "88323" at bounding box center [180, 222] width 17 height 6
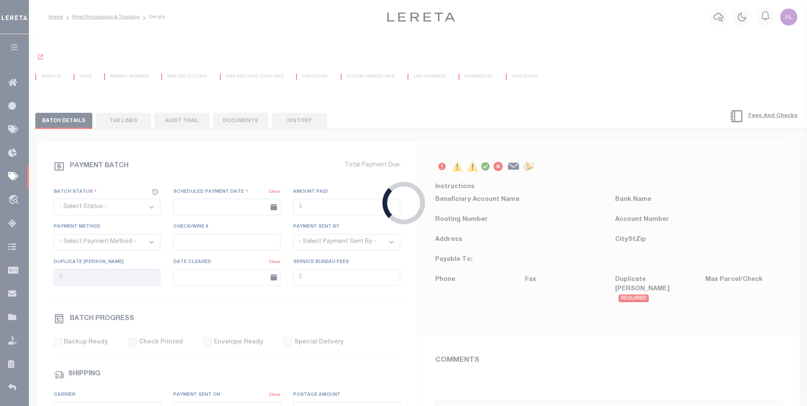
select select "SFP"
type input "[DATE]"
type input "[PERSON_NAME]"
type input "N"
radio input "true"
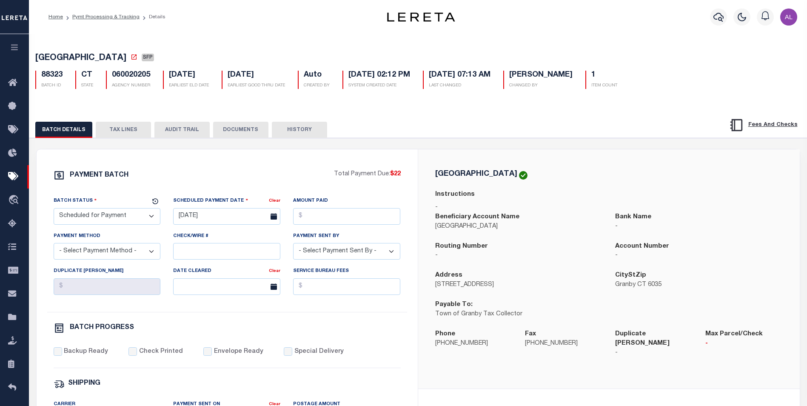
click at [116, 132] on button "TAX LINES" at bounding box center [123, 130] width 55 height 16
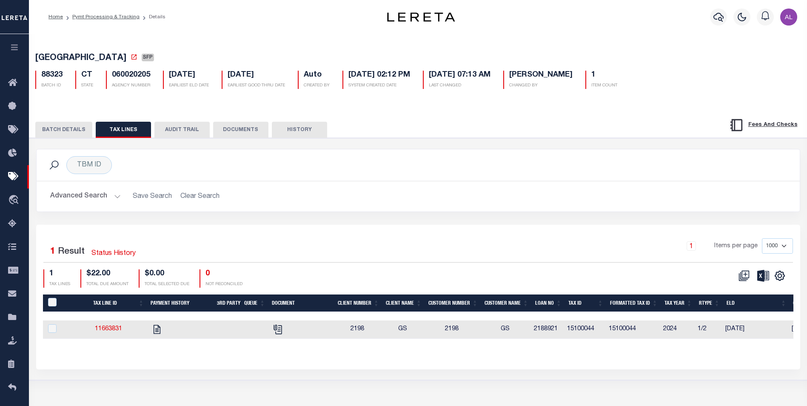
click at [191, 134] on button "AUDIT TRAIL" at bounding box center [181, 130] width 55 height 16
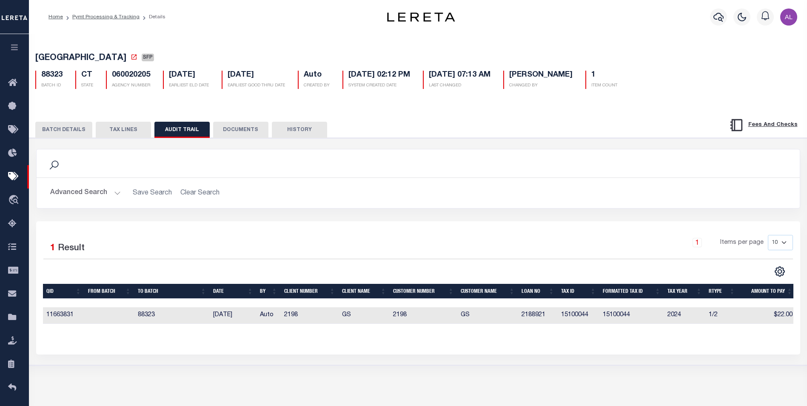
click at [63, 133] on button "BATCH DETAILS" at bounding box center [63, 130] width 57 height 16
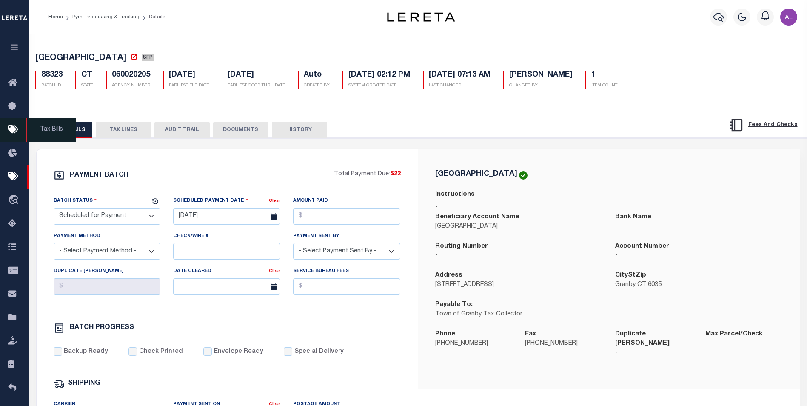
click at [11, 128] on icon at bounding box center [15, 130] width 14 height 11
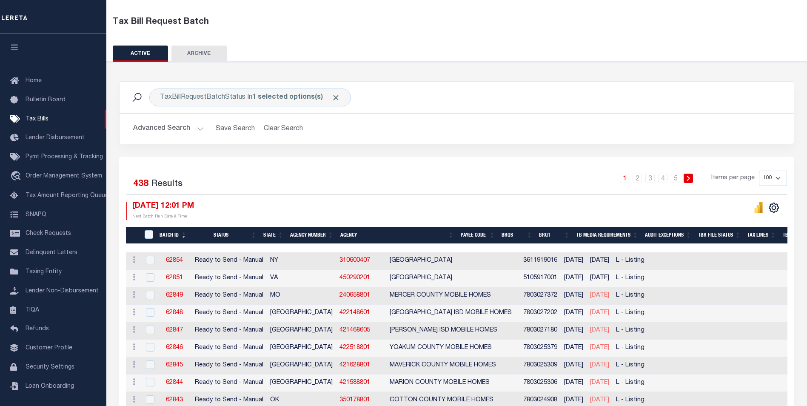
scroll to position [39, 0]
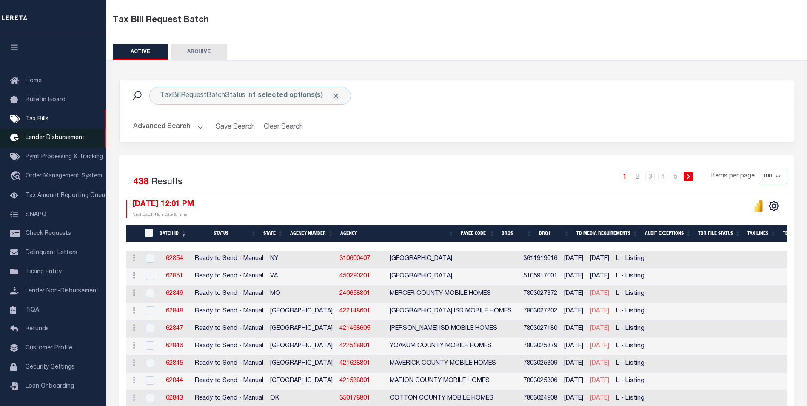
click at [61, 139] on span "Lender Disbursement" at bounding box center [55, 138] width 59 height 6
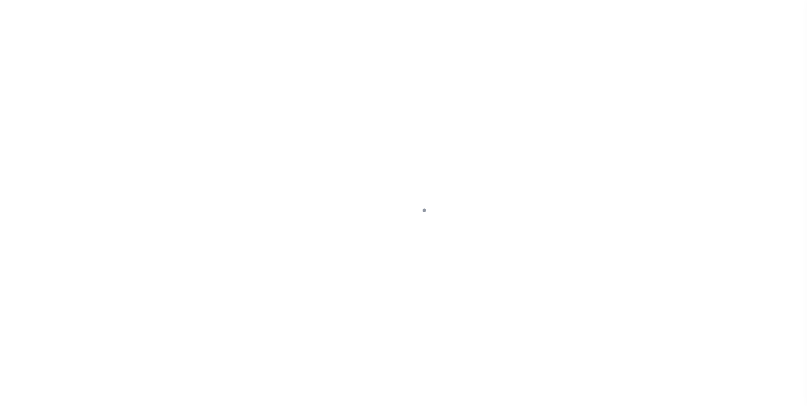
scroll to position [9, 0]
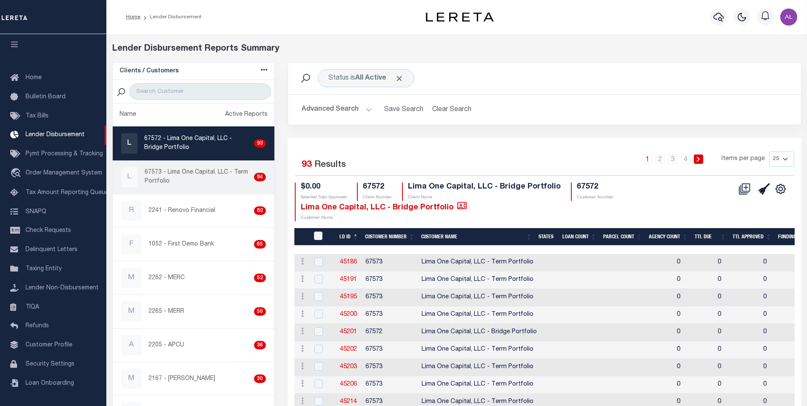
click at [168, 178] on p "67573 - Lima One Capital, LLC - Term Portfolio" at bounding box center [198, 177] width 106 height 18
checkbox input "true"
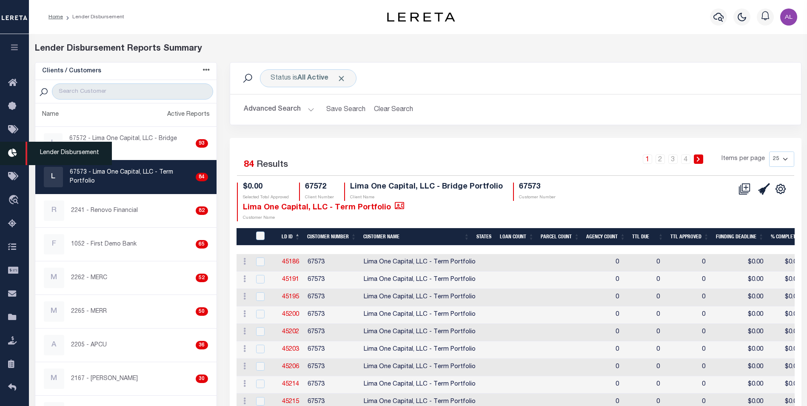
click at [14, 156] on icon at bounding box center [15, 153] width 14 height 11
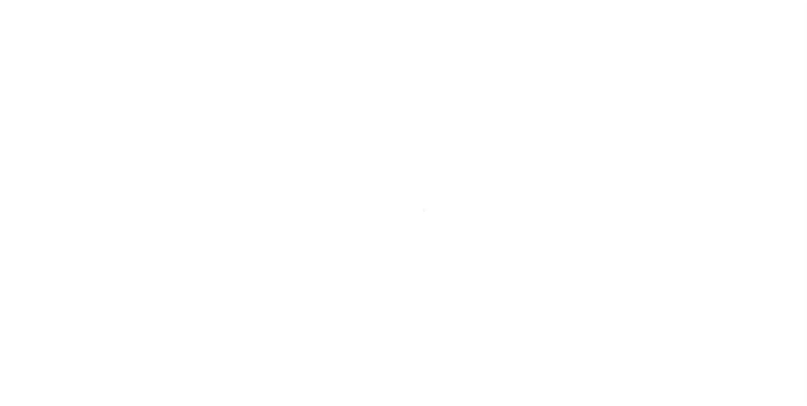
scroll to position [9, 0]
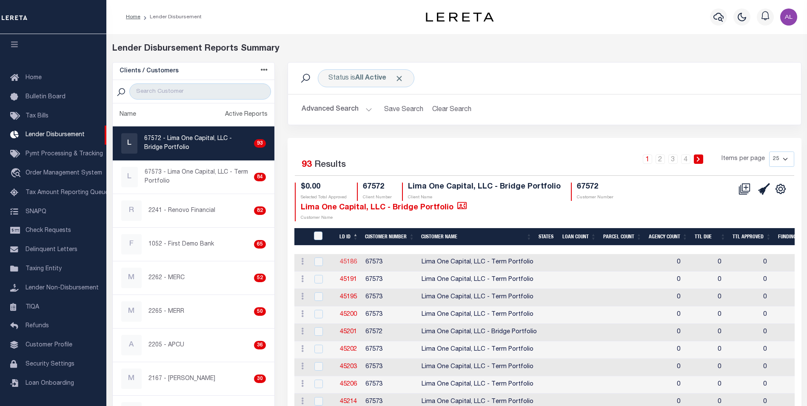
click at [355, 260] on link "45186" at bounding box center [348, 262] width 17 height 6
checkbox input "true"
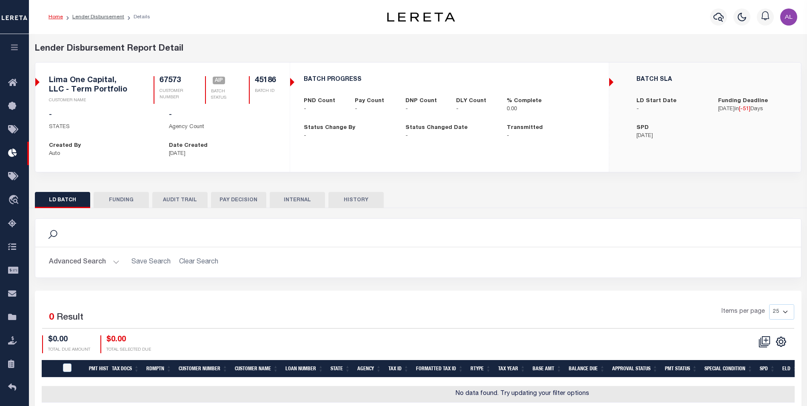
scroll to position [45, 0]
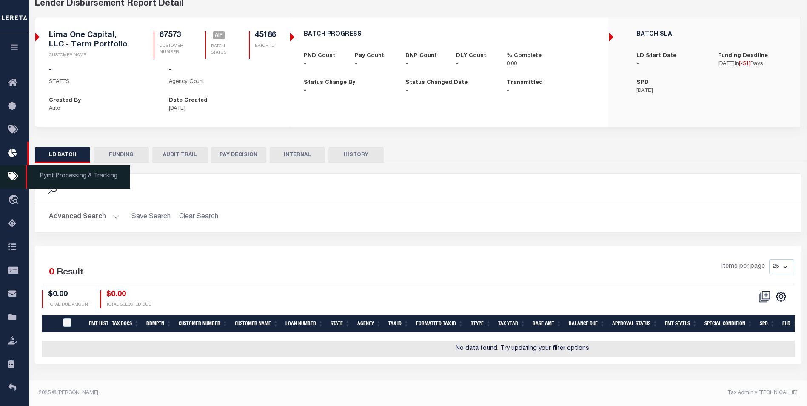
click at [13, 176] on icon at bounding box center [15, 176] width 14 height 11
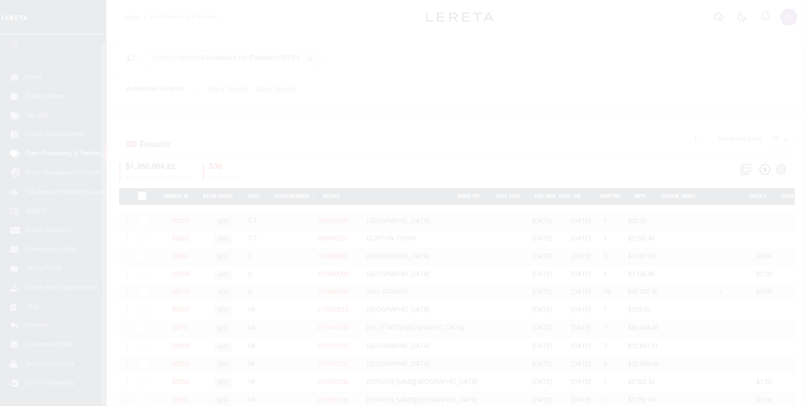
scroll to position [9, 0]
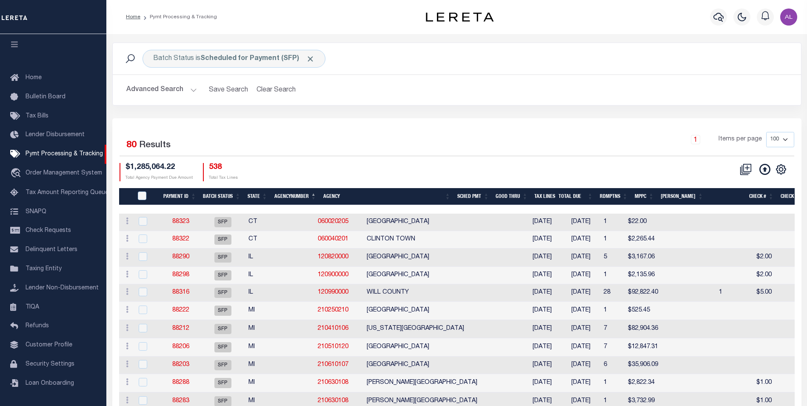
drag, startPoint x: 189, startPoint y: 126, endPoint x: 194, endPoint y: 177, distance: 50.9
click at [343, 113] on div "Batch Status is Scheduled for Payment (SFP) Search Advanced Search Save Search …" at bounding box center [457, 81] width 702 height 76
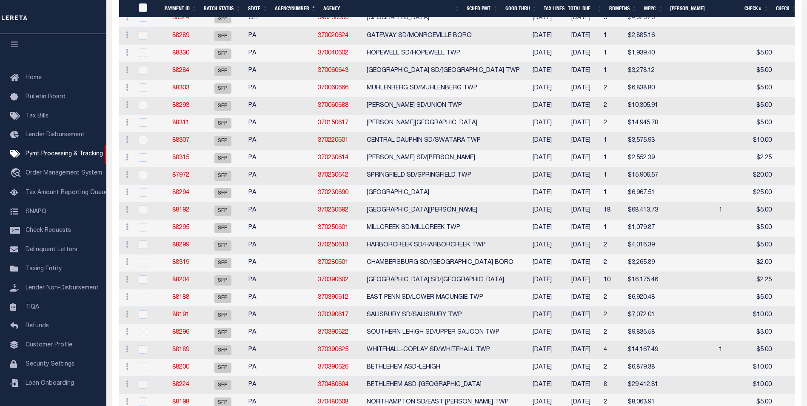
scroll to position [869, 0]
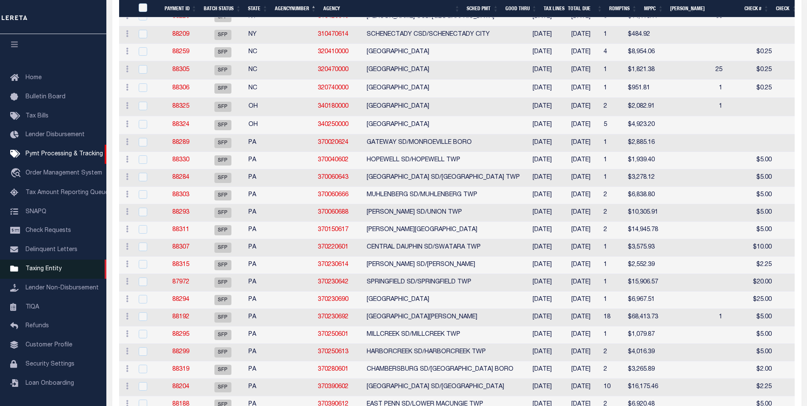
click at [49, 266] on span "Taxing Entity" at bounding box center [44, 269] width 36 height 6
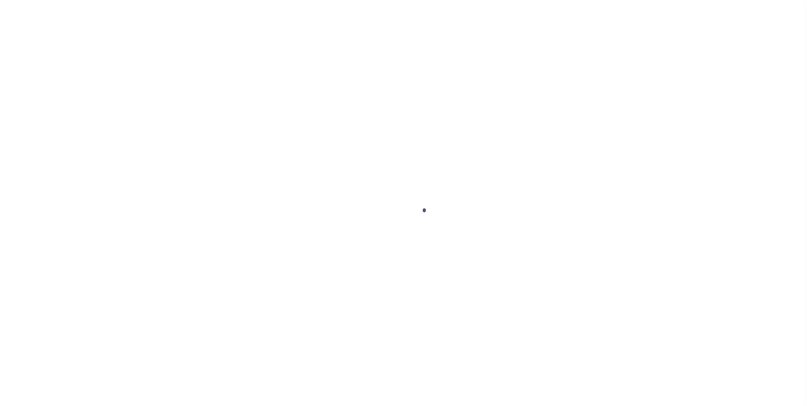
scroll to position [9, 0]
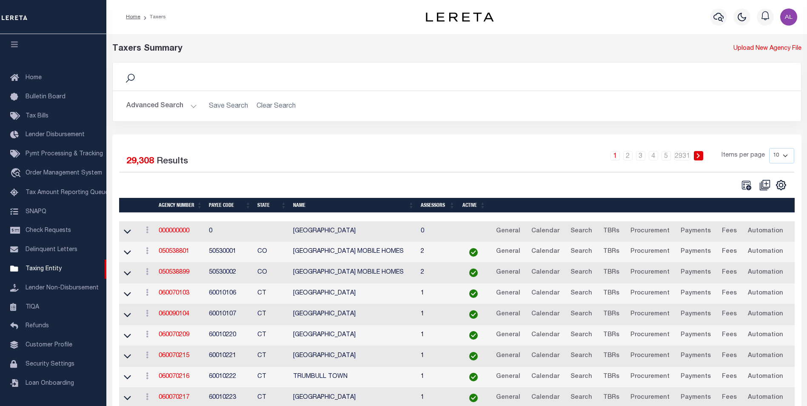
drag, startPoint x: 260, startPoint y: 319, endPoint x: 187, endPoint y: 208, distance: 133.0
click at [187, 208] on div "Agency Number Payee Code State Name Assessors Active AK AL AR AZ [GEOGRAPHIC_DA…" at bounding box center [457, 313] width 676 height 231
click at [315, 156] on div "1 2 3 4 5 … 2931 Items per page 10 25 50 100" at bounding box center [542, 159] width 503 height 22
click at [147, 233] on icon at bounding box center [147, 229] width 3 height 7
click at [128, 232] on icon at bounding box center [127, 231] width 7 height 9
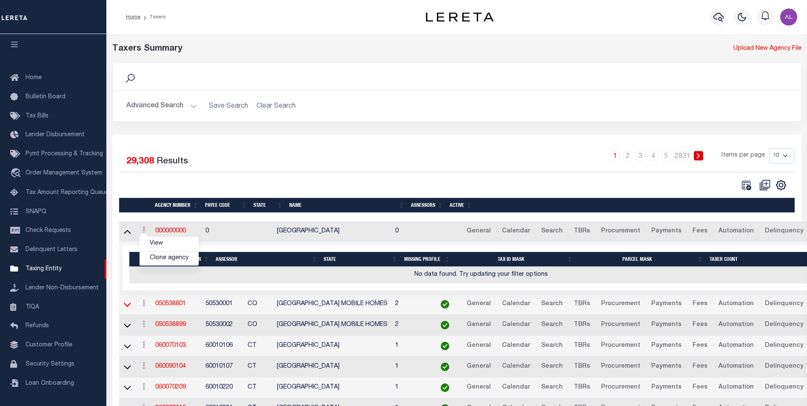
click at [128, 306] on icon at bounding box center [127, 304] width 7 height 9
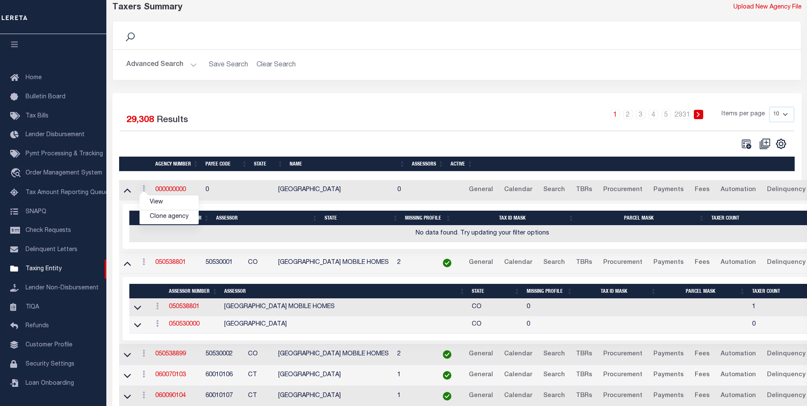
scroll to position [46, 0]
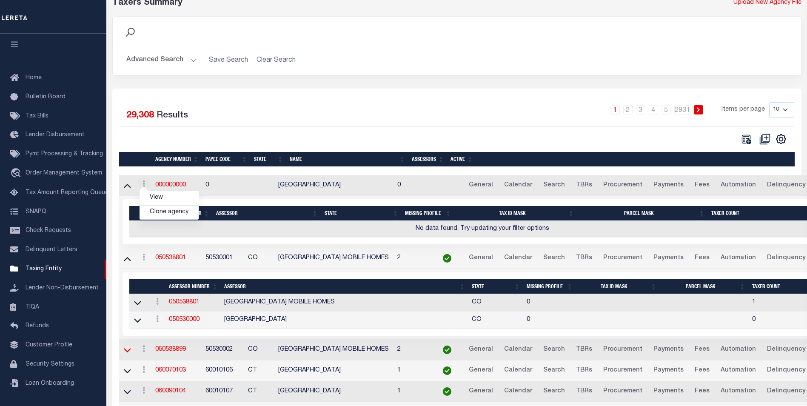
click at [128, 351] on icon at bounding box center [127, 349] width 7 height 9
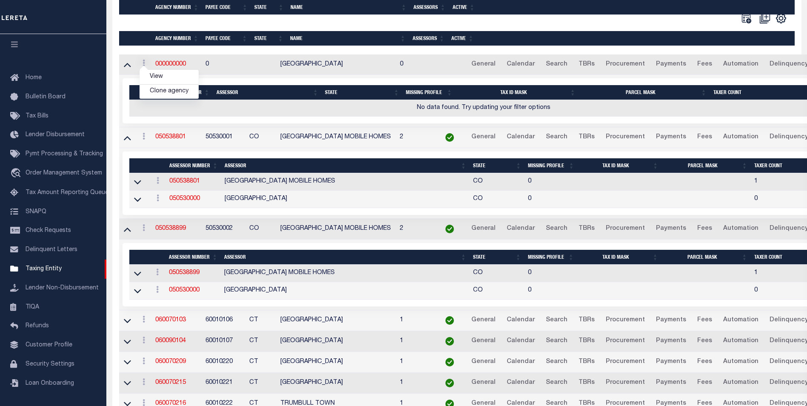
scroll to position [211, 0]
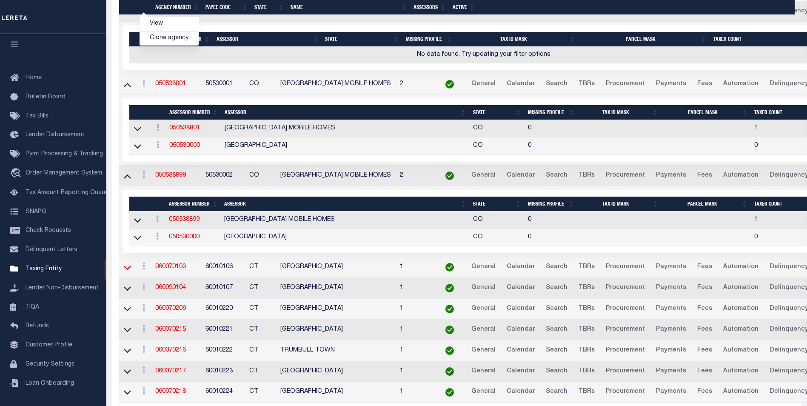
click at [127, 270] on icon at bounding box center [127, 267] width 7 height 4
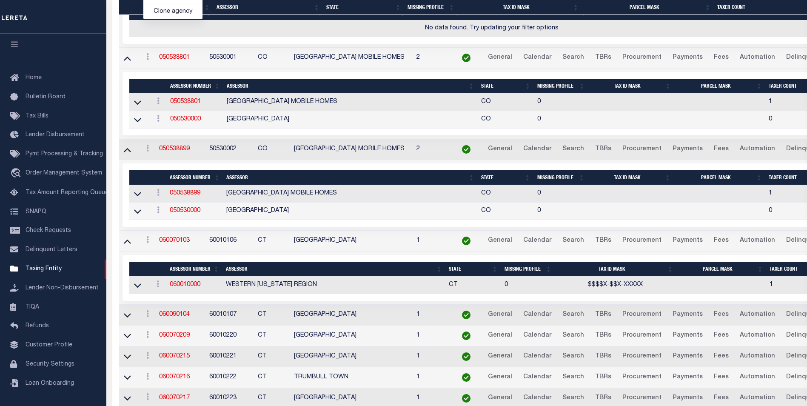
scroll to position [245, 0]
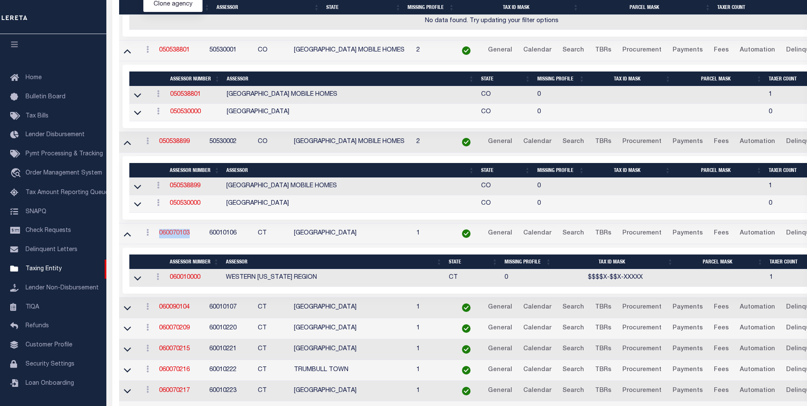
drag, startPoint x: 195, startPoint y: 234, endPoint x: 160, endPoint y: 235, distance: 35.3
click at [160, 235] on td "060070103" at bounding box center [181, 233] width 50 height 21
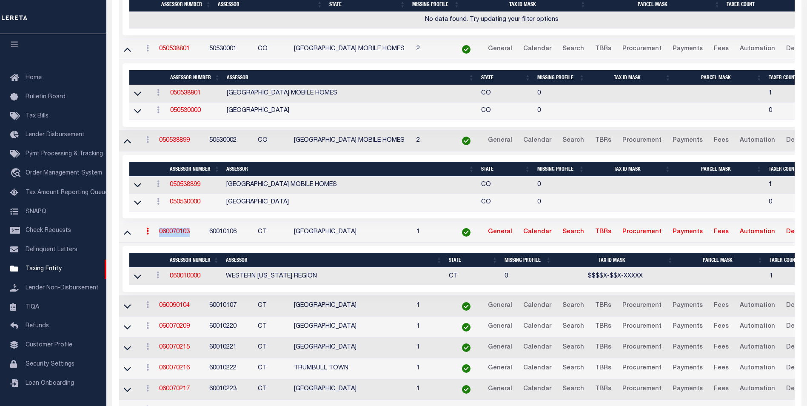
scroll to position [20, 0]
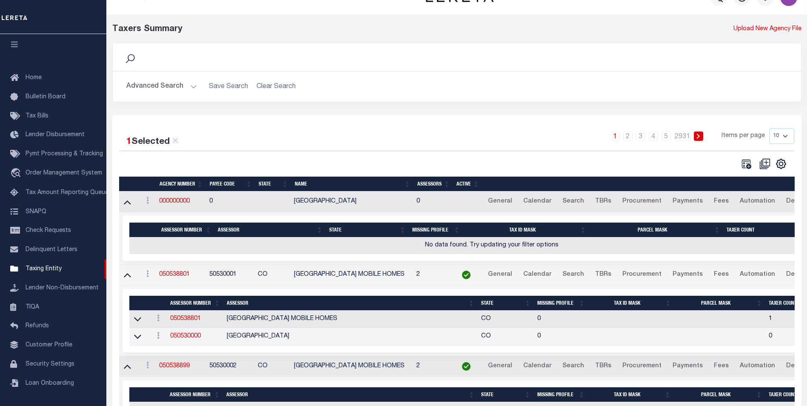
copy link "060070103"
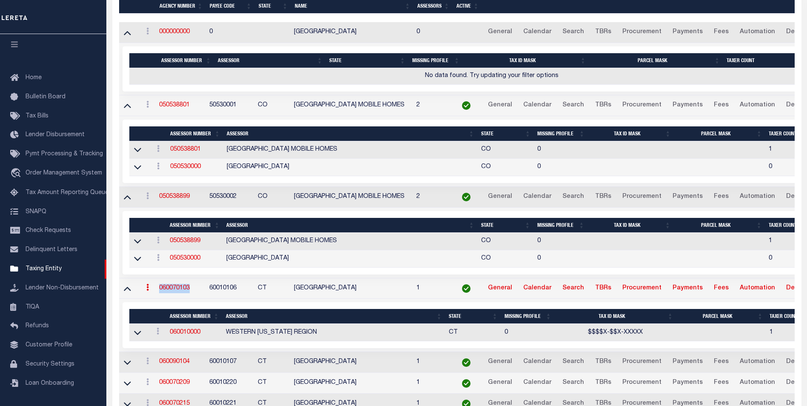
scroll to position [198, 0]
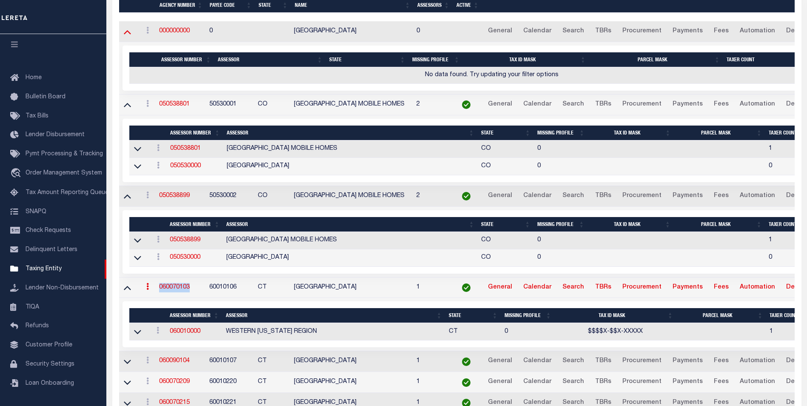
click at [129, 31] on icon at bounding box center [127, 31] width 7 height 9
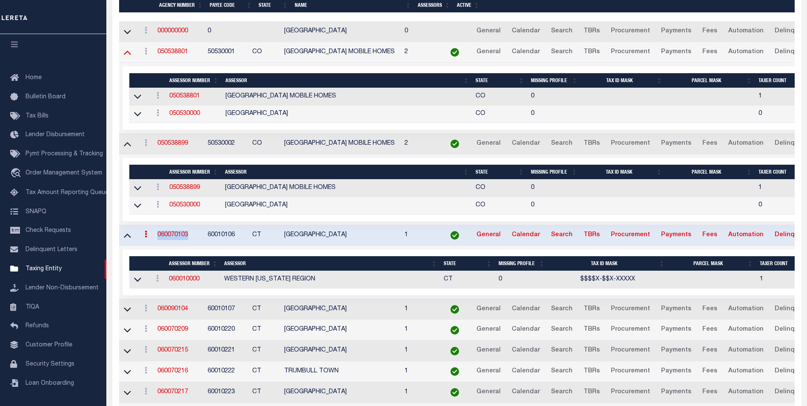
click at [127, 50] on icon at bounding box center [127, 52] width 7 height 9
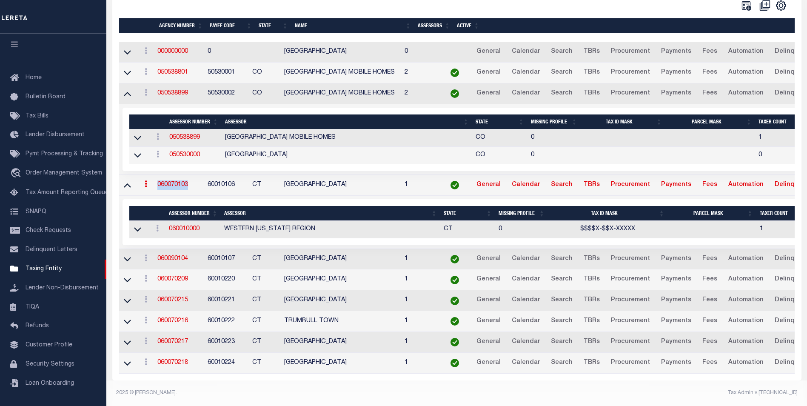
scroll to position [185, 0]
click at [130, 89] on icon at bounding box center [127, 93] width 7 height 9
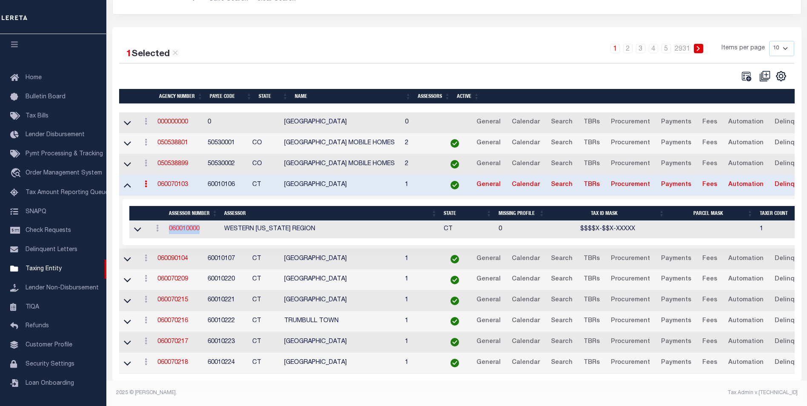
drag, startPoint x: 204, startPoint y: 222, endPoint x: 170, endPoint y: 222, distance: 34.0
click at [170, 222] on td "060010000" at bounding box center [192, 229] width 55 height 17
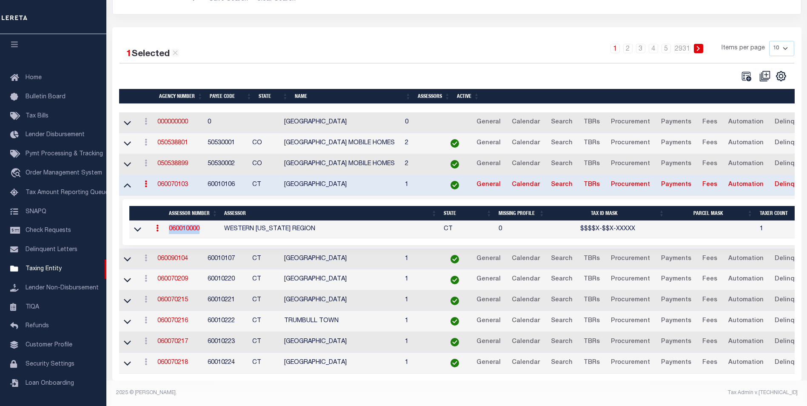
copy link "060010000"
click at [135, 228] on icon at bounding box center [137, 230] width 7 height 4
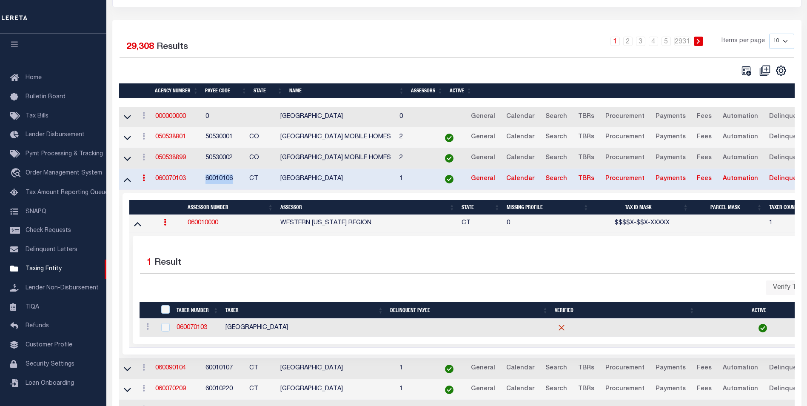
drag, startPoint x: 235, startPoint y: 180, endPoint x: 205, endPoint y: 178, distance: 29.4
click at [205, 178] on td "60010106" at bounding box center [224, 179] width 44 height 21
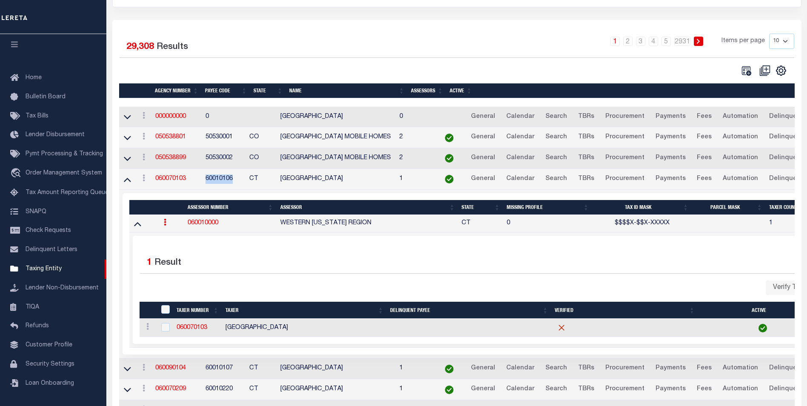
copy td "60010106"
click at [211, 224] on link "060010000" at bounding box center [203, 223] width 31 height 6
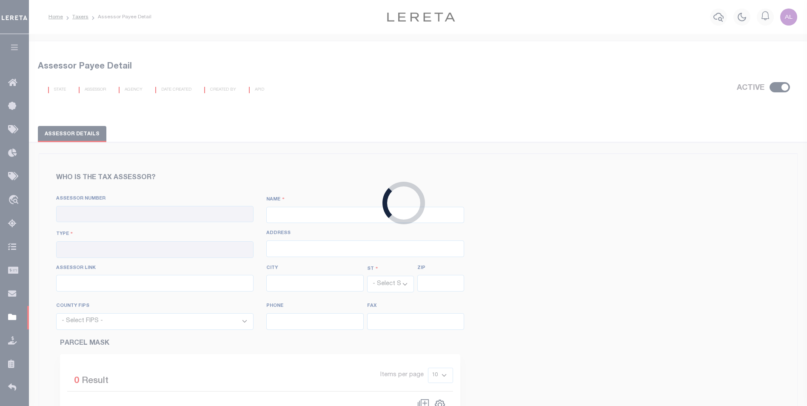
checkbox input "true"
type input "060010000"
type input "WESTERN CONNECTICUT REGION"
type input "00 - County"
select select "CT"
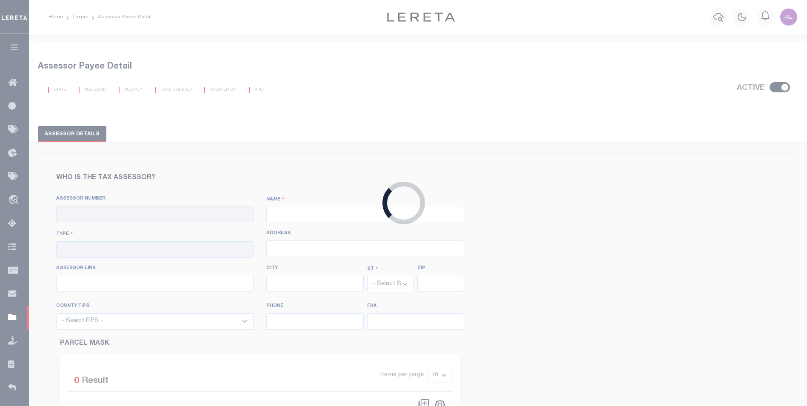
select select "9001"
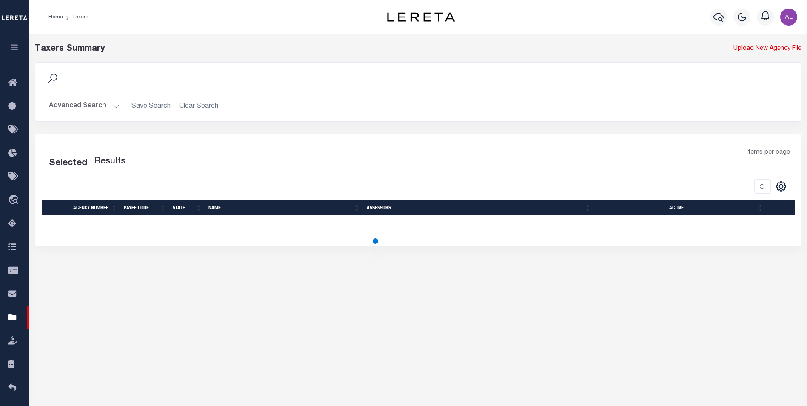
scroll to position [62, 0]
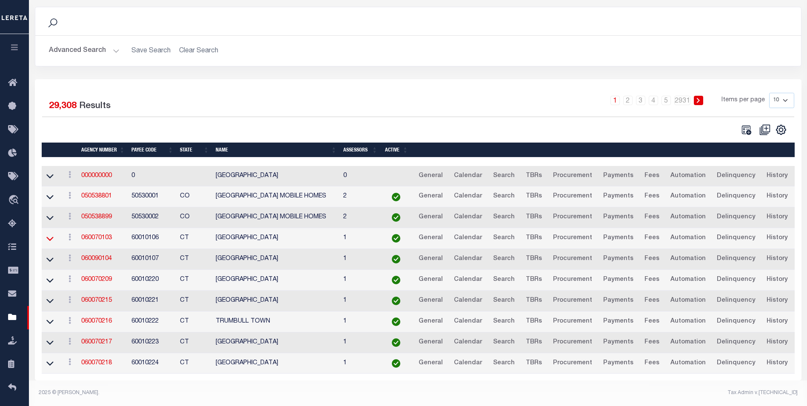
click at [49, 234] on icon at bounding box center [49, 238] width 7 height 9
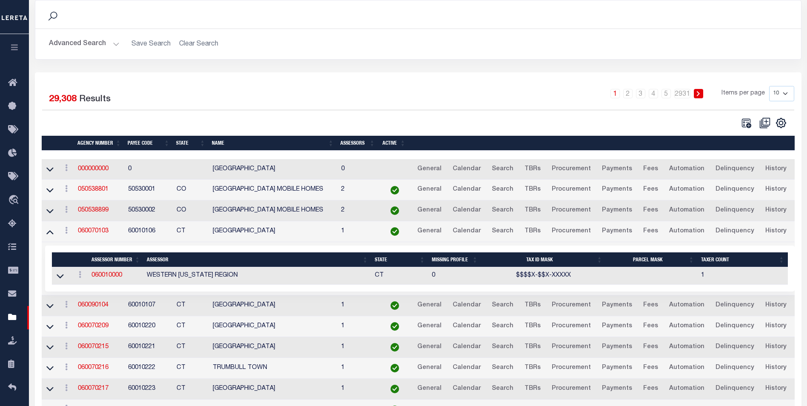
click at [56, 280] on td at bounding box center [62, 275] width 20 height 17
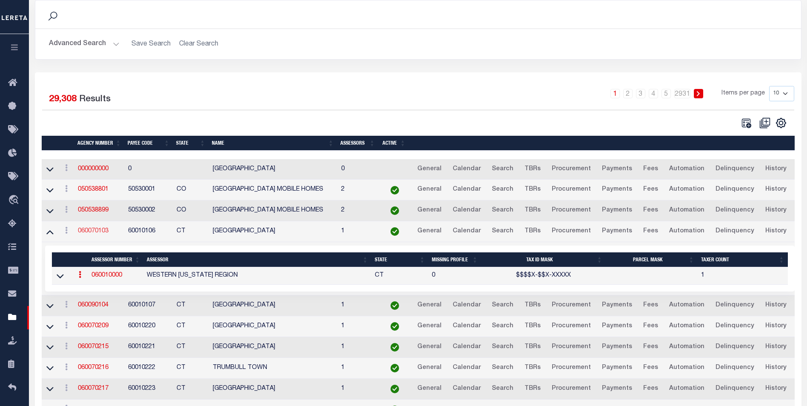
click at [98, 234] on link "060070103" at bounding box center [93, 231] width 31 height 6
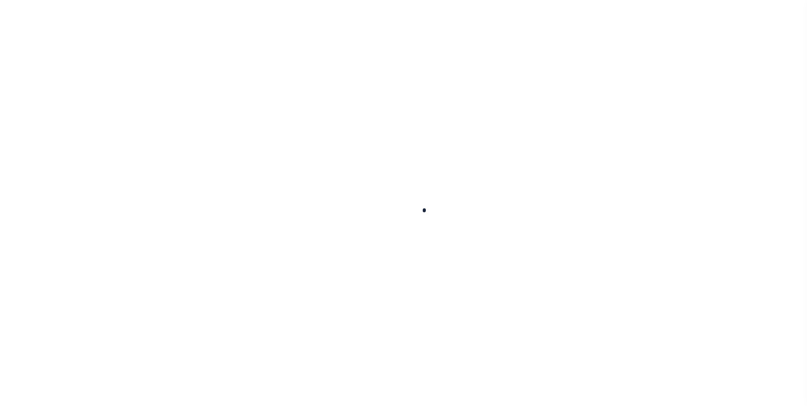
select select
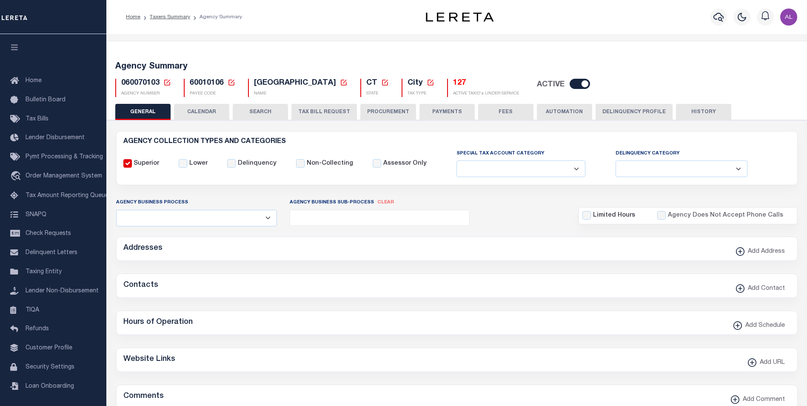
checkbox input "false"
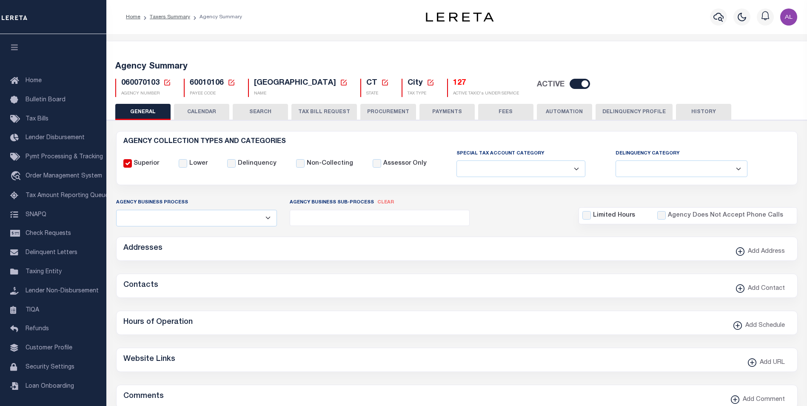
type input "900104002"
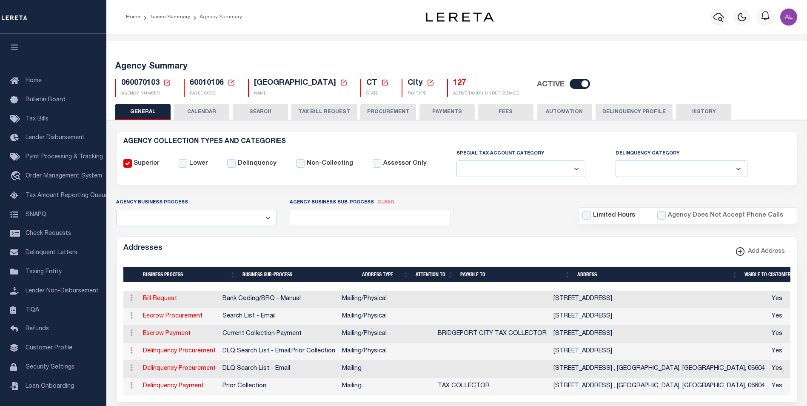
click at [570, 83] on input "checkbox" at bounding box center [580, 84] width 20 height 10
checkbox input "false"
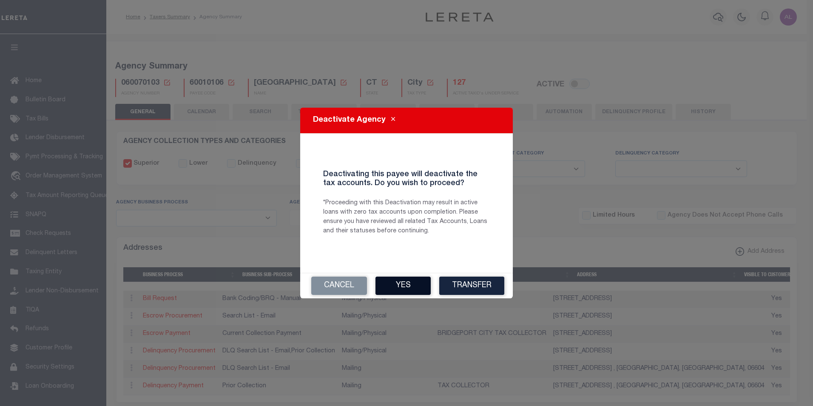
click at [405, 282] on button "Yes" at bounding box center [403, 286] width 55 height 18
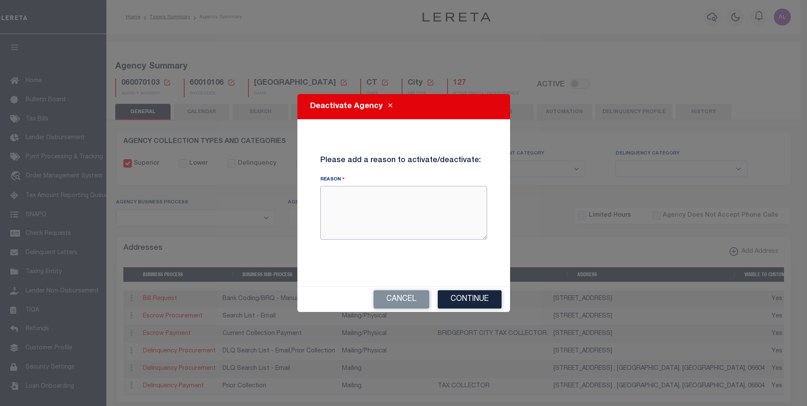
click at [376, 217] on textarea "Reason" at bounding box center [403, 213] width 167 height 54
type textarea "test"
click at [443, 295] on button "Continue" at bounding box center [470, 299] width 64 height 18
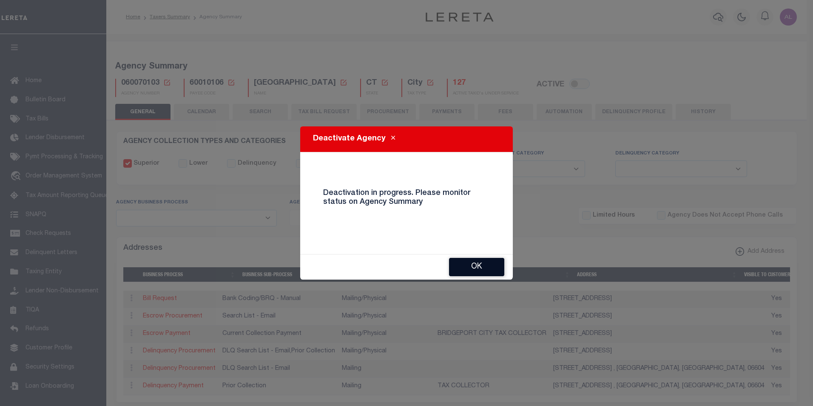
click at [459, 265] on button "OK" at bounding box center [476, 267] width 55 height 18
checkbox input "true"
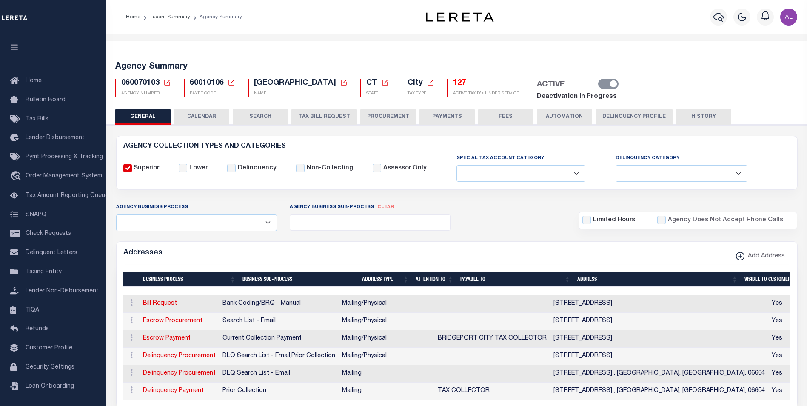
click at [144, 81] on span "060070103" at bounding box center [140, 83] width 38 height 8
copy h5 "060070103"
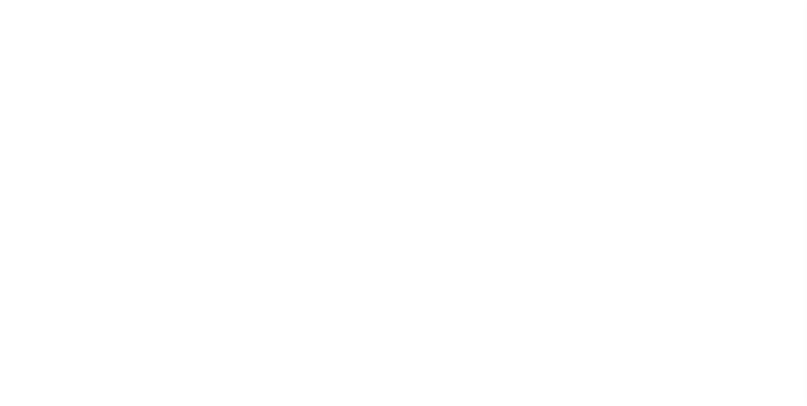
select select
checkbox input "false"
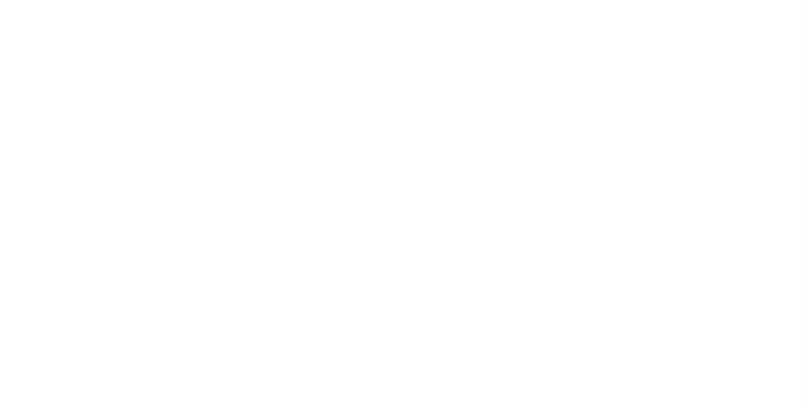
checkbox input "false"
type input "900104002"
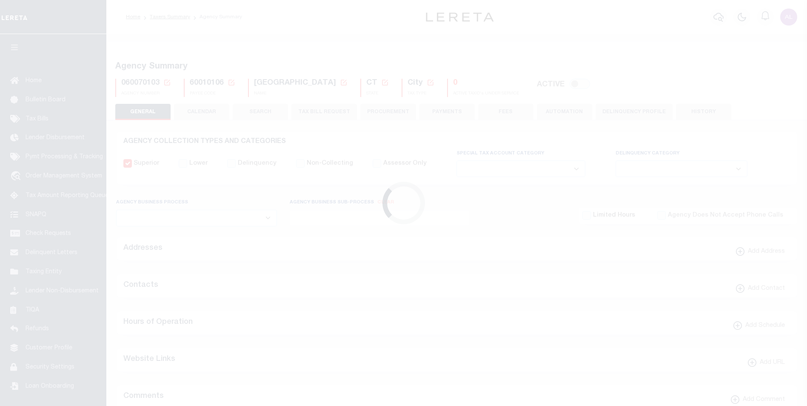
select select
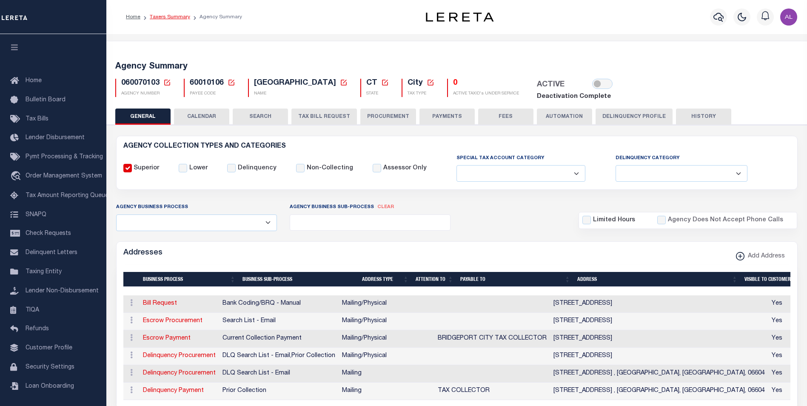
click at [179, 16] on link "Taxers Summary" at bounding box center [170, 16] width 40 height 5
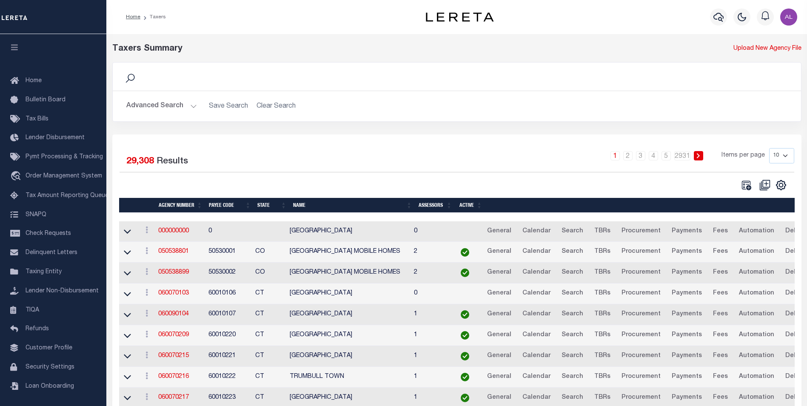
click at [197, 108] on h2 "Advanced Search Save Search Clear Search" at bounding box center [457, 106] width 675 height 17
click at [192, 108] on button "Advanced Search" at bounding box center [161, 106] width 71 height 17
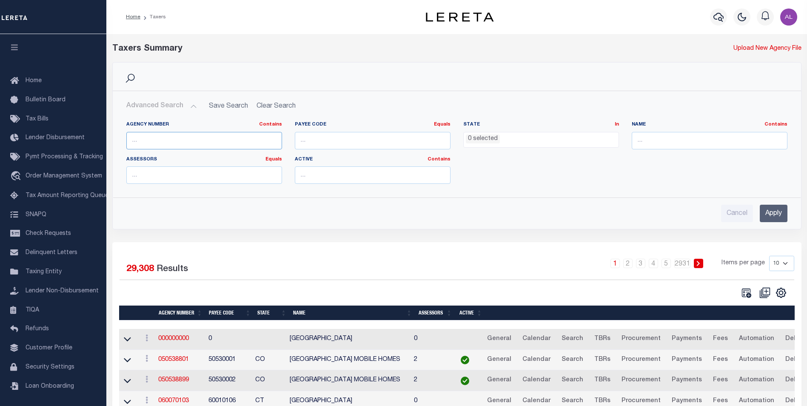
click at [184, 137] on input "text" at bounding box center [204, 140] width 156 height 17
paste input "060070103"
click at [770, 219] on input "Apply" at bounding box center [774, 213] width 28 height 17
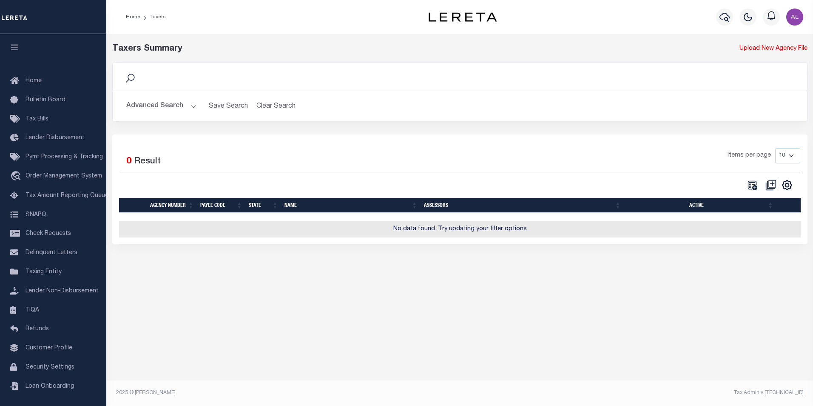
click at [188, 106] on button "Advanced Search" at bounding box center [161, 106] width 71 height 17
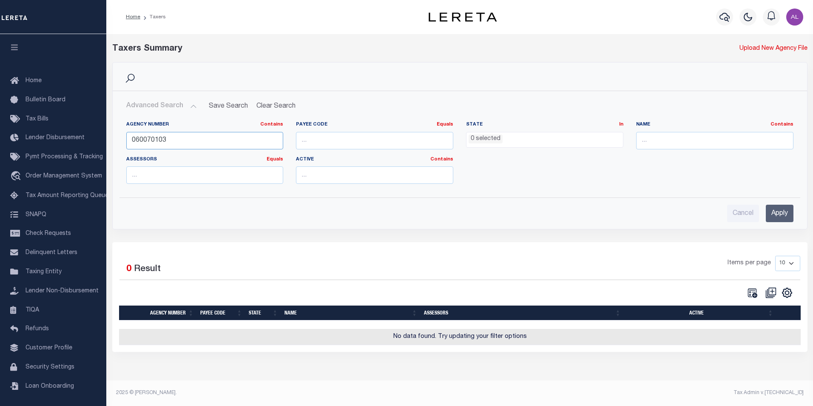
click at [182, 137] on input "060070103" at bounding box center [204, 140] width 157 height 17
type input "060070103"
click at [790, 210] on input "Apply" at bounding box center [780, 213] width 28 height 17
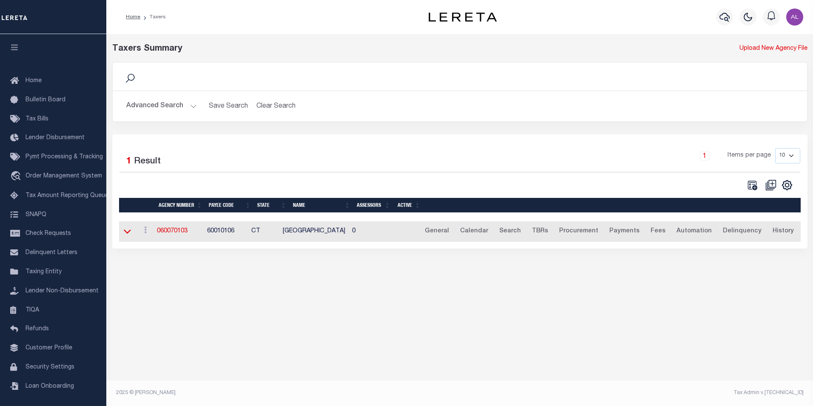
click at [126, 235] on icon at bounding box center [127, 231] width 7 height 9
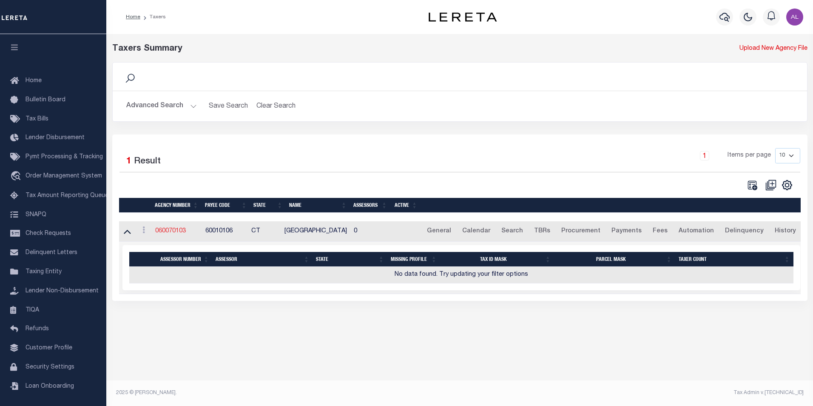
click at [164, 234] on link "060070103" at bounding box center [170, 231] width 31 height 6
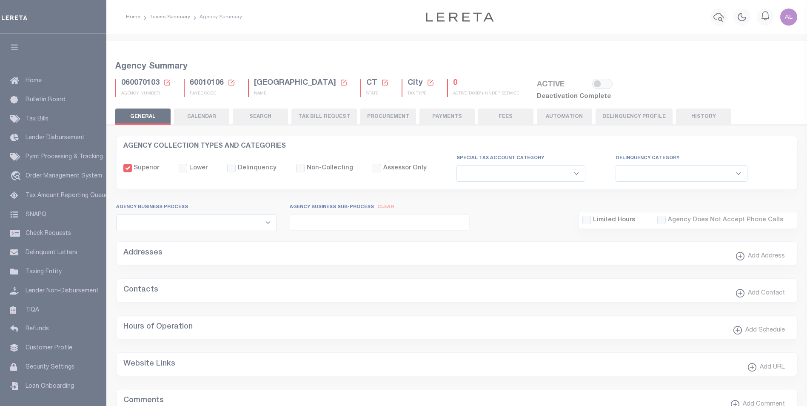
select select
click at [592, 83] on input "checkbox" at bounding box center [602, 84] width 20 height 10
checkbox input "true"
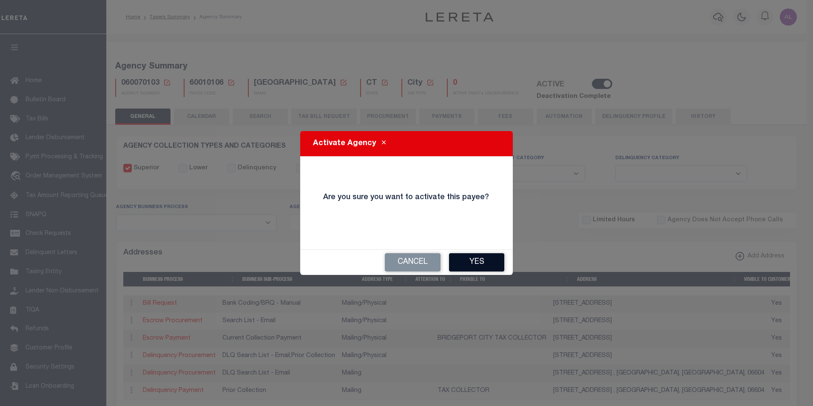
click at [488, 267] on button "Yes" at bounding box center [476, 262] width 55 height 18
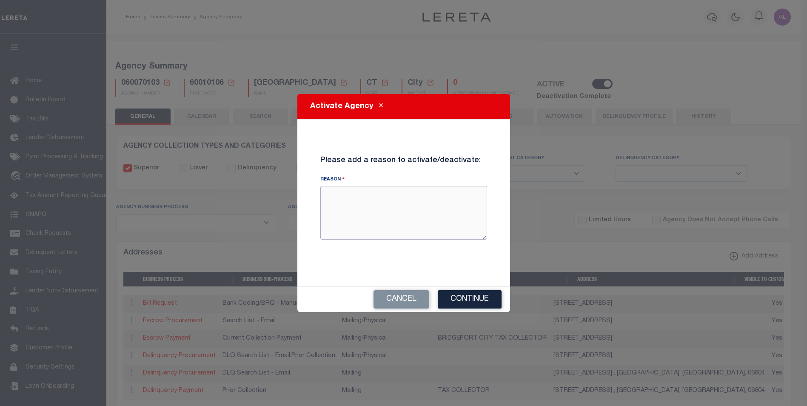
click at [384, 203] on textarea "Reason" at bounding box center [403, 213] width 167 height 54
type textarea "test"
click at [481, 288] on div "Cancel Continue" at bounding box center [403, 299] width 213 height 25
click at [479, 294] on button "Continue" at bounding box center [470, 299] width 64 height 18
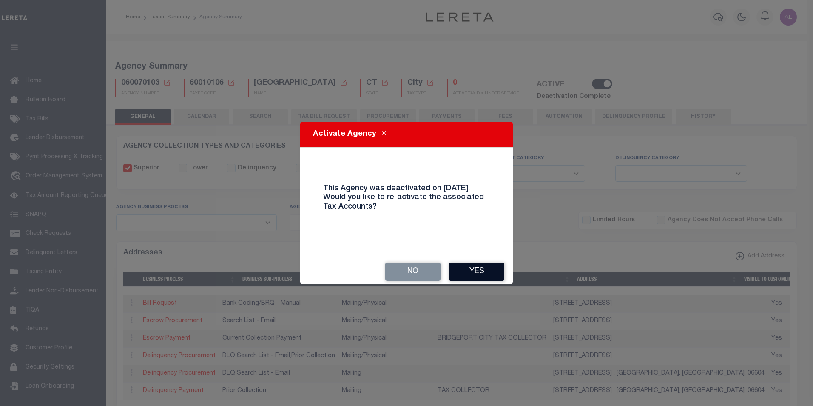
click at [485, 270] on button "Yes" at bounding box center [476, 271] width 55 height 18
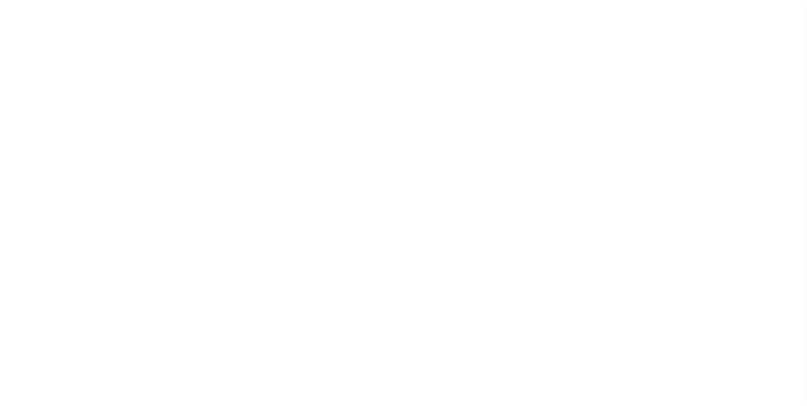
select select
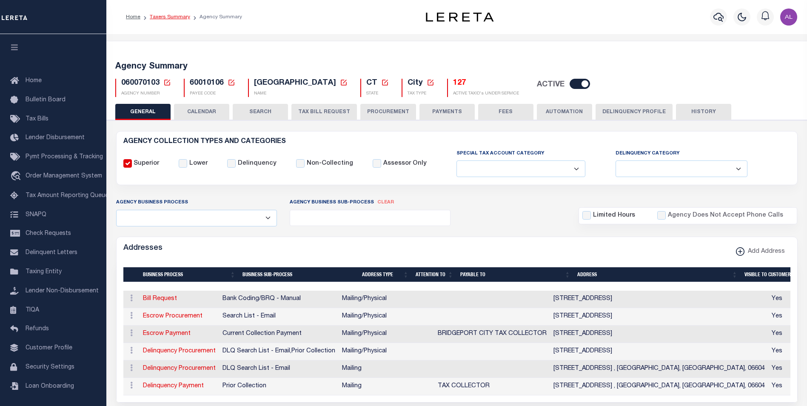
click at [173, 17] on link "Taxers Summary" at bounding box center [170, 16] width 40 height 5
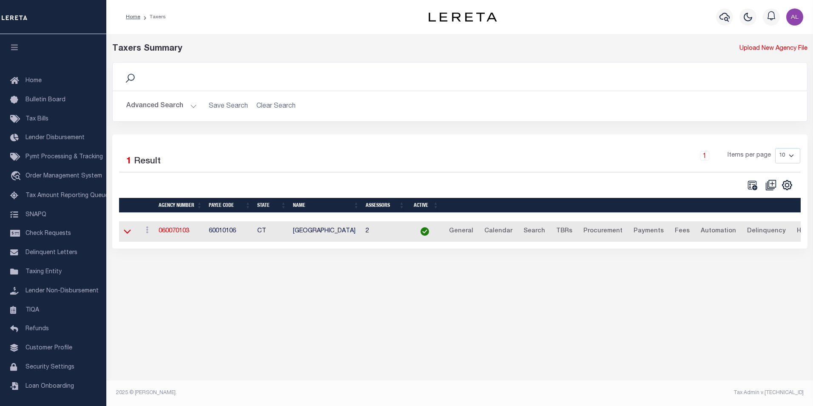
click at [125, 234] on icon at bounding box center [127, 231] width 7 height 9
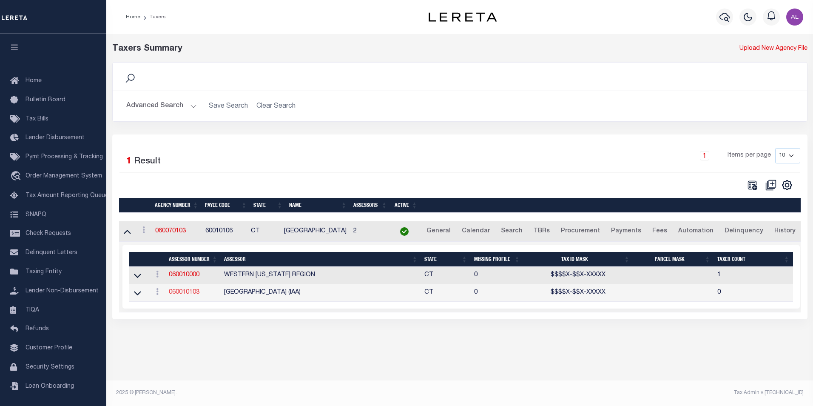
click at [191, 293] on link "060010103" at bounding box center [184, 292] width 31 height 6
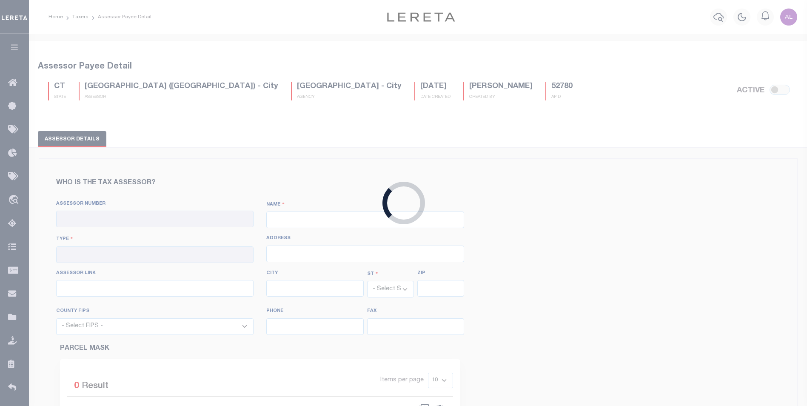
type input "060010103"
type input "[GEOGRAPHIC_DATA] (IAA)"
type input "01 - City"
type input "[STREET_ADDRESS]"
type input "[URL][DOMAIN_NAME]"
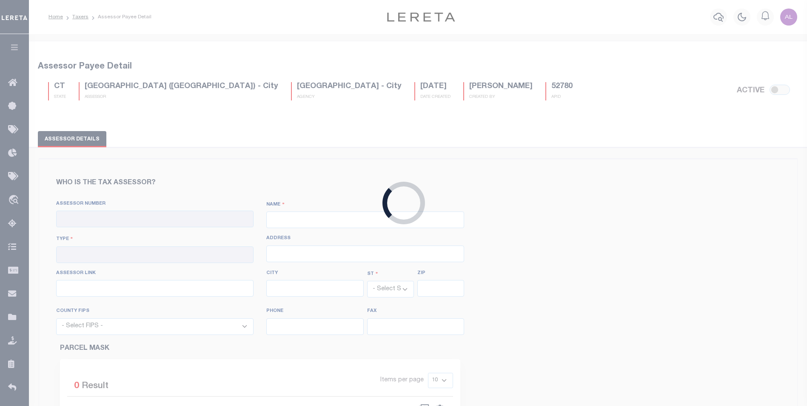
type input "Bridgeport"
select select "CT"
type input "6604"
select select "9001"
type input "[PHONE_NUMBER]"
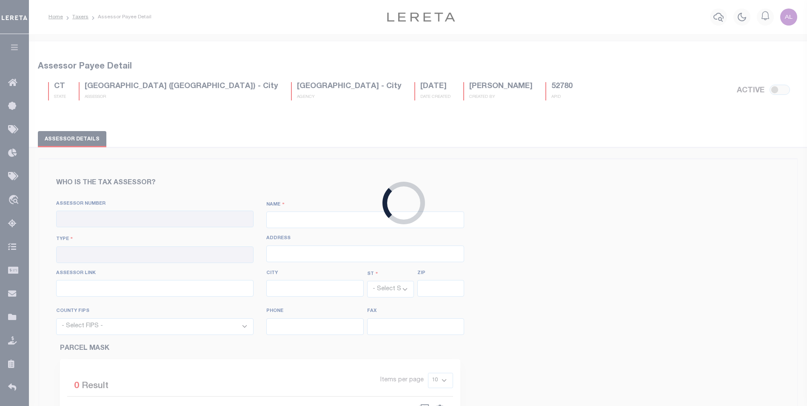
type input "[PHONE_NUMBER]"
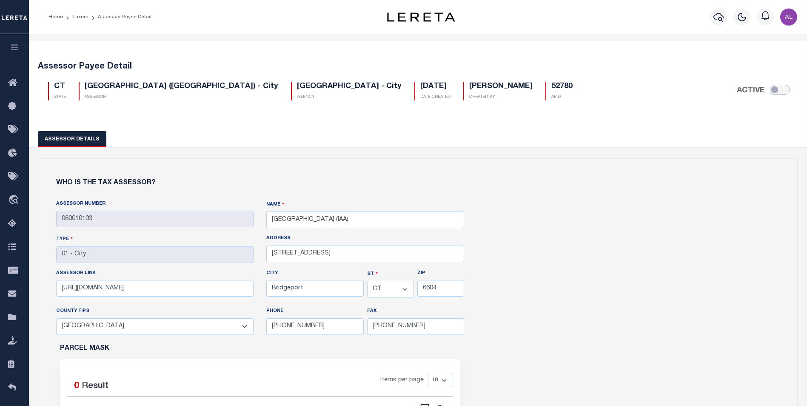
click at [779, 90] on input "ACTIVE" at bounding box center [780, 90] width 20 height 10
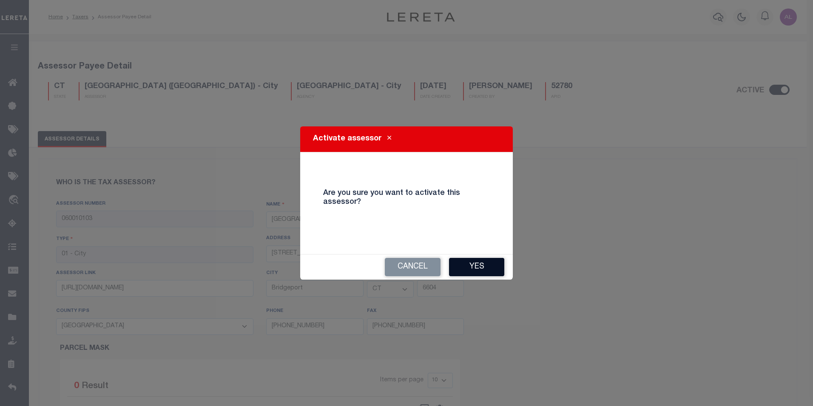
click at [487, 272] on button "Yes" at bounding box center [476, 267] width 55 height 18
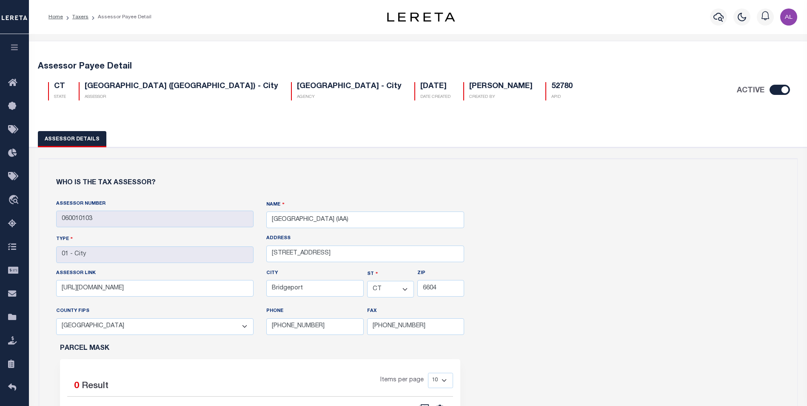
click at [783, 89] on input "ACTIVE" at bounding box center [780, 90] width 20 height 10
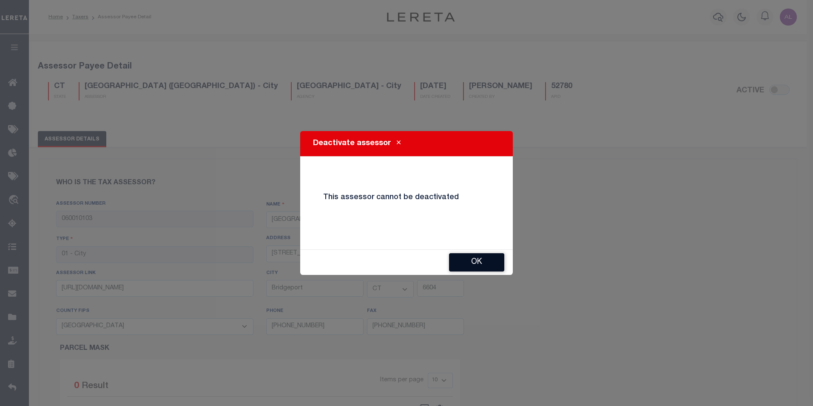
click at [475, 259] on button "OK" at bounding box center [476, 262] width 55 height 18
checkbox input "true"
